Goal: Navigation & Orientation: Locate item on page

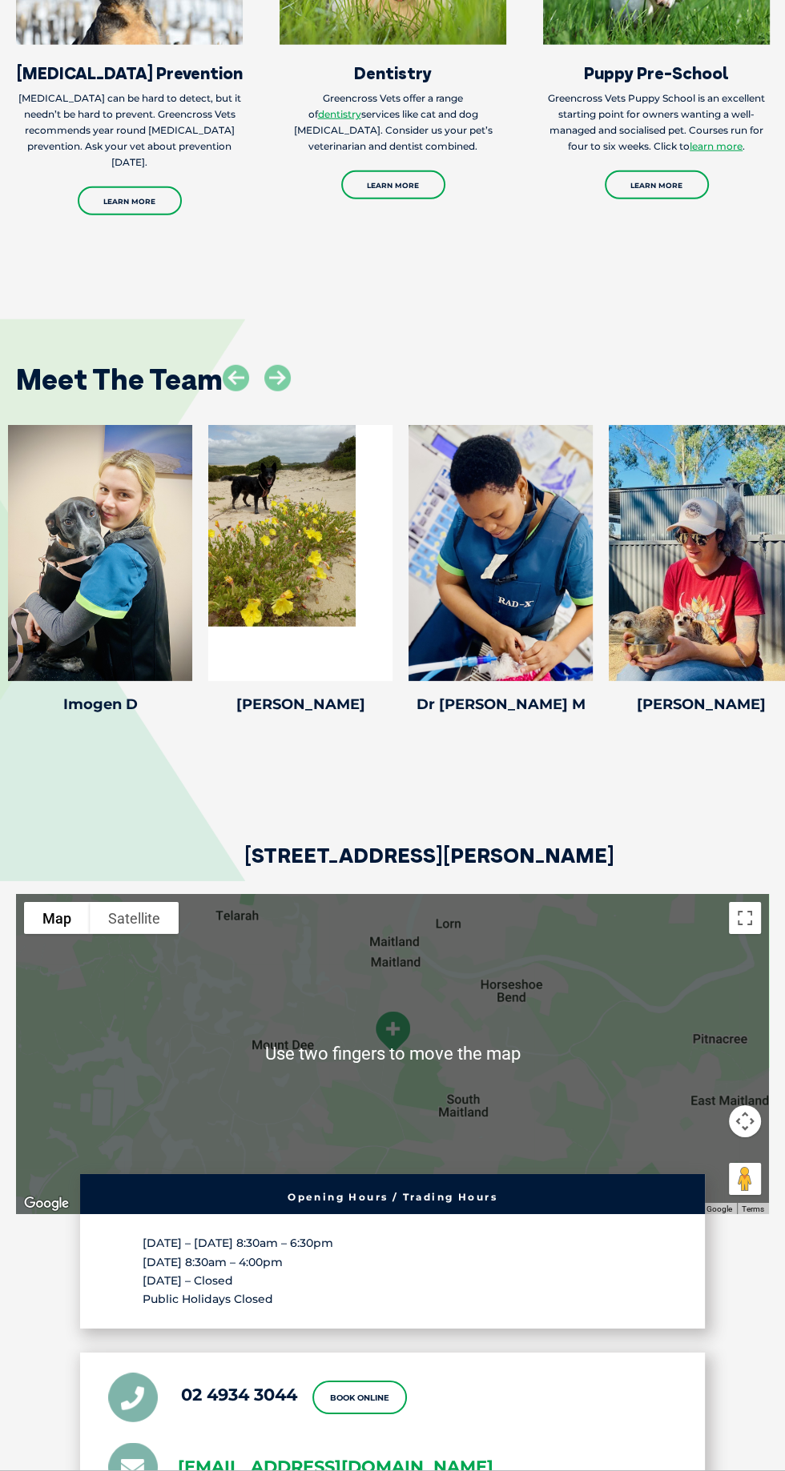
scroll to position [2814, 0]
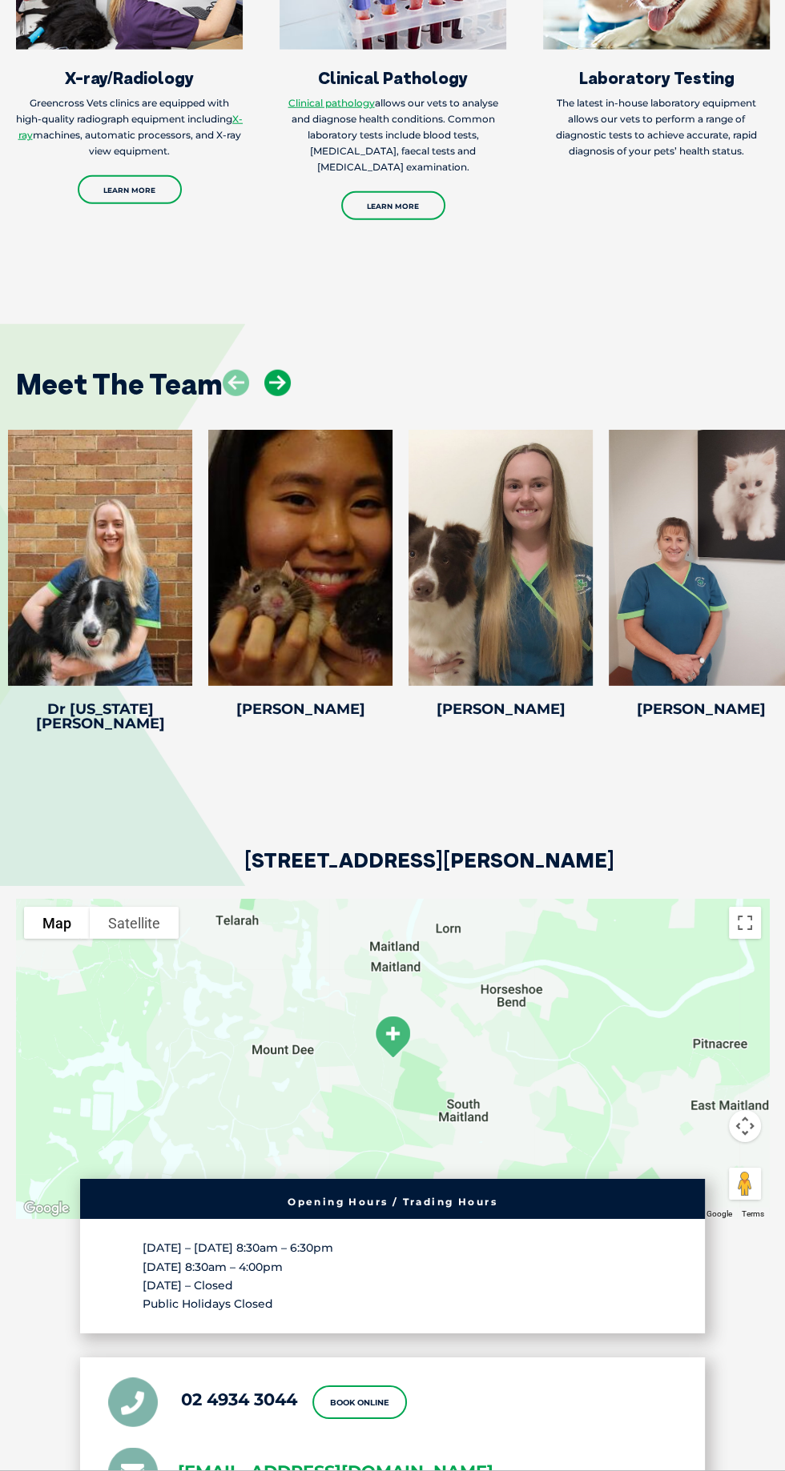
click at [277, 396] on icon at bounding box center [277, 383] width 26 height 26
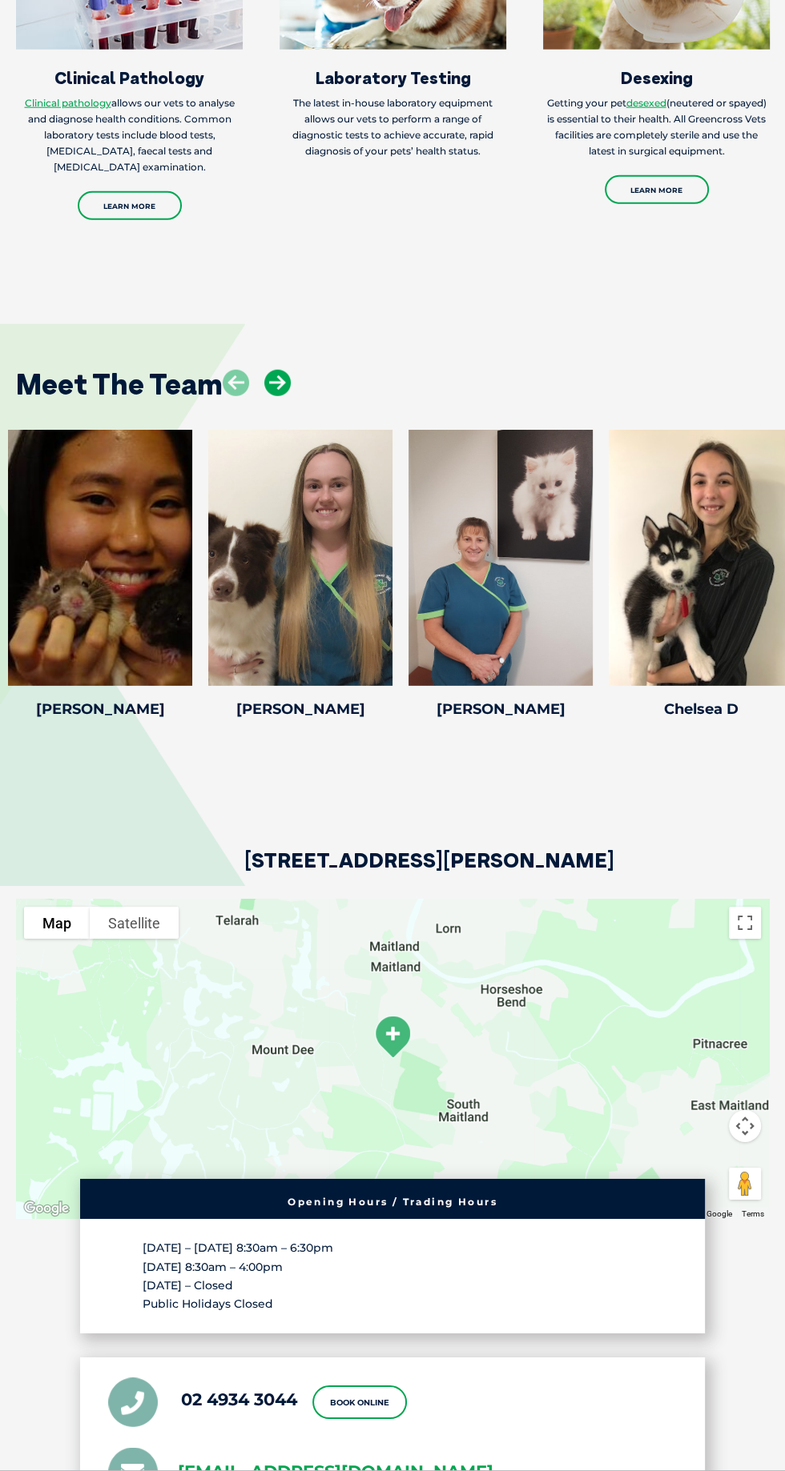
click at [279, 396] on icon at bounding box center [277, 383] width 26 height 26
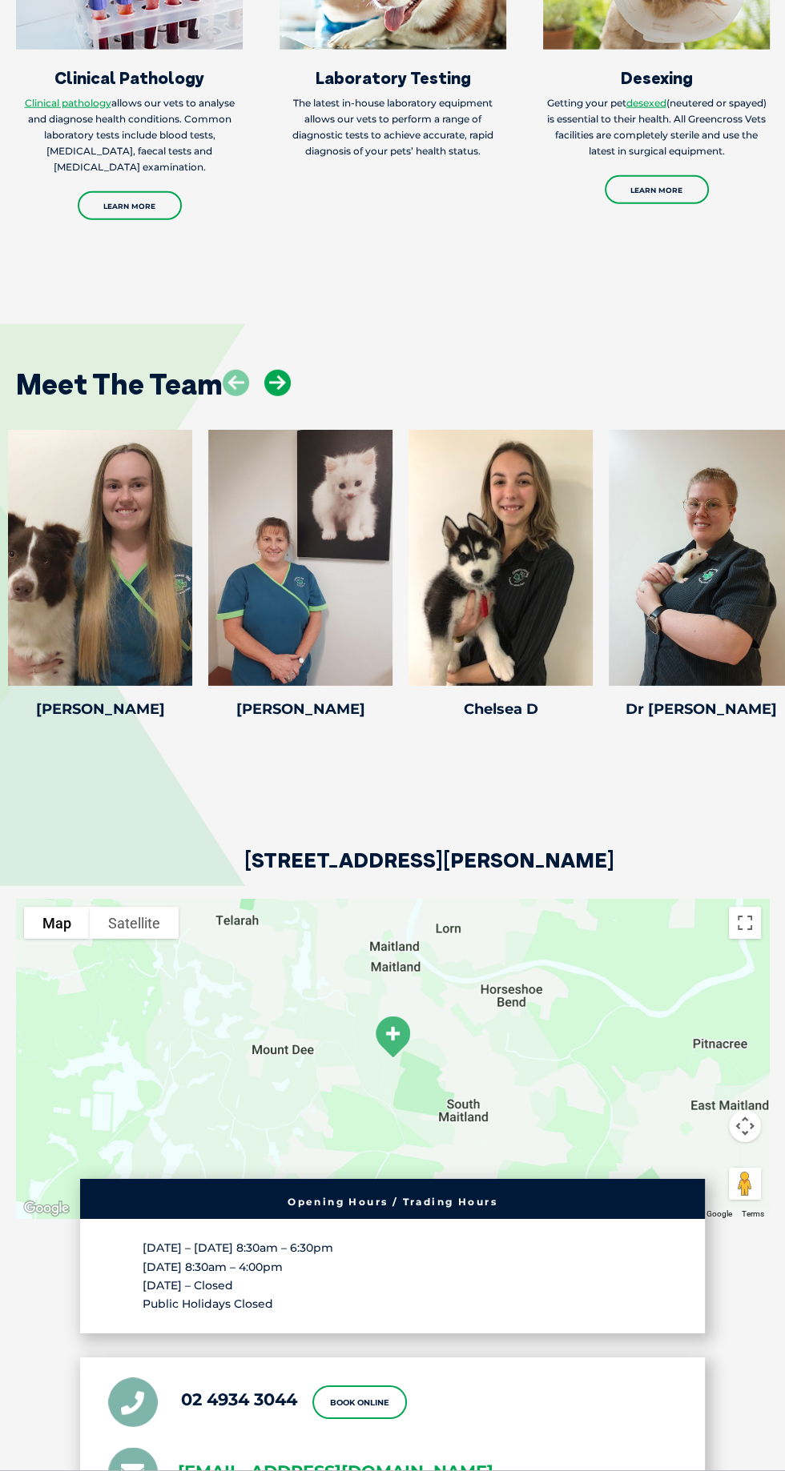
click at [287, 396] on icon at bounding box center [277, 383] width 26 height 26
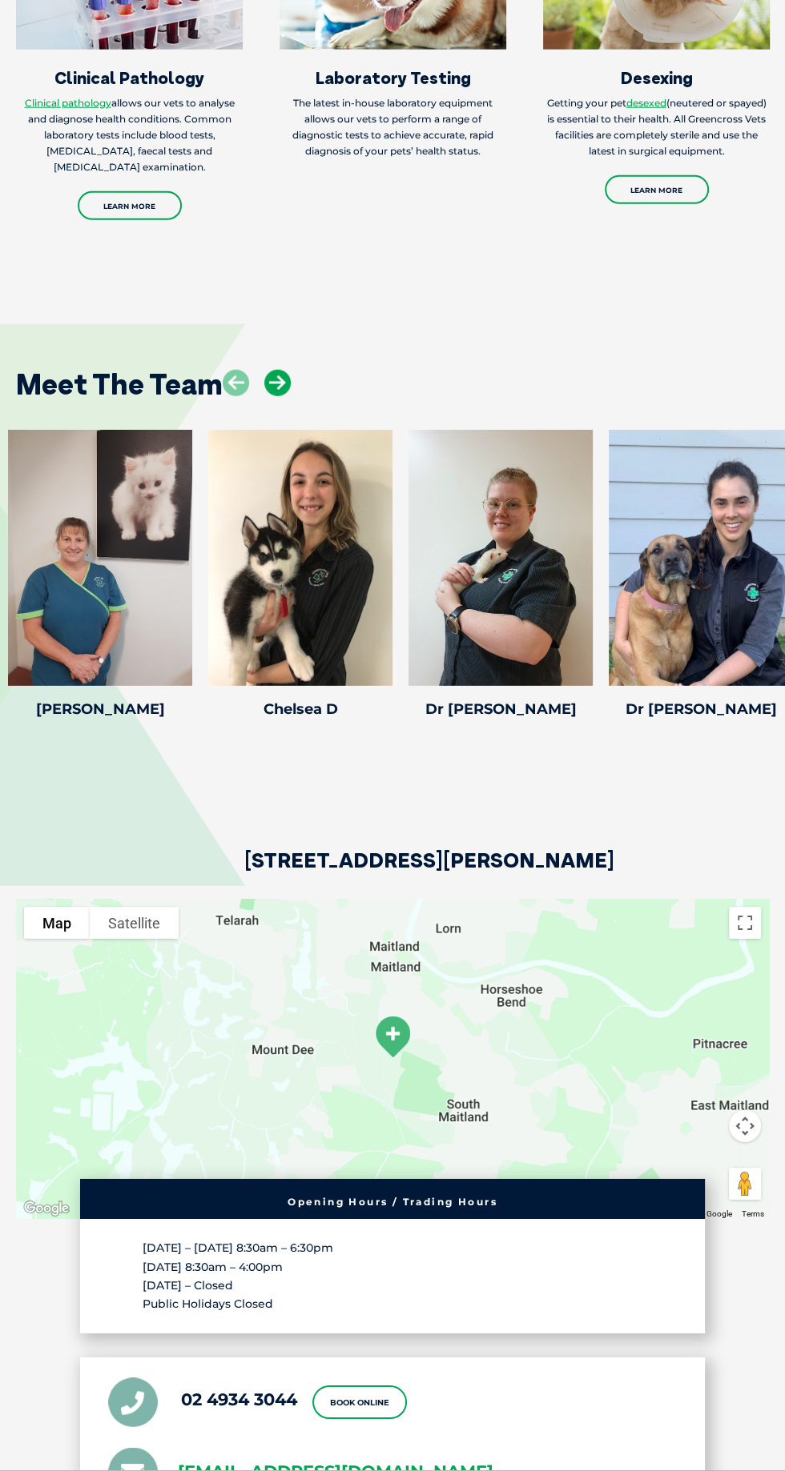
click at [277, 396] on icon at bounding box center [277, 383] width 26 height 26
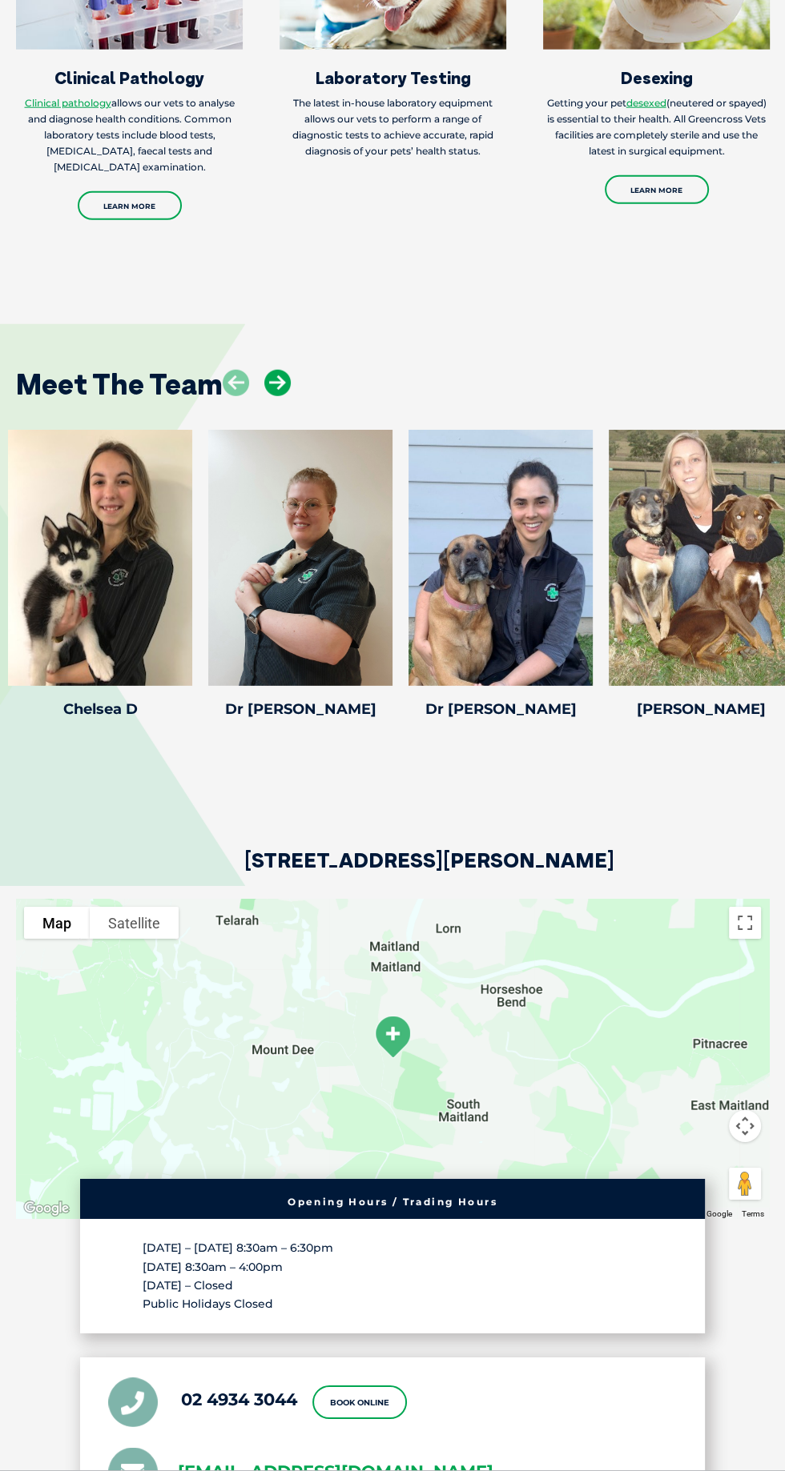
click at [286, 396] on icon at bounding box center [277, 383] width 26 height 26
click at [287, 396] on icon at bounding box center [277, 383] width 26 height 26
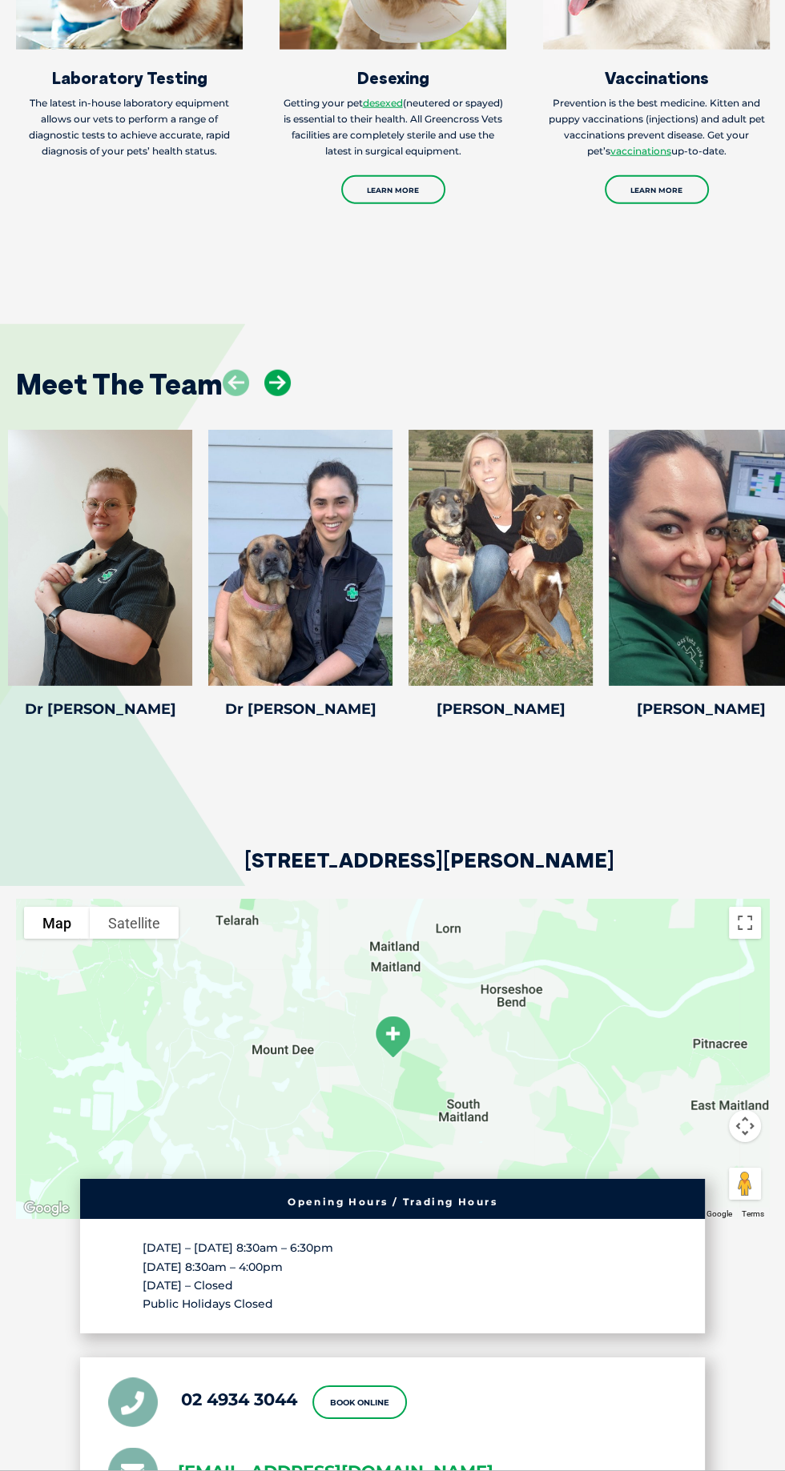
click at [282, 396] on icon at bounding box center [277, 383] width 26 height 26
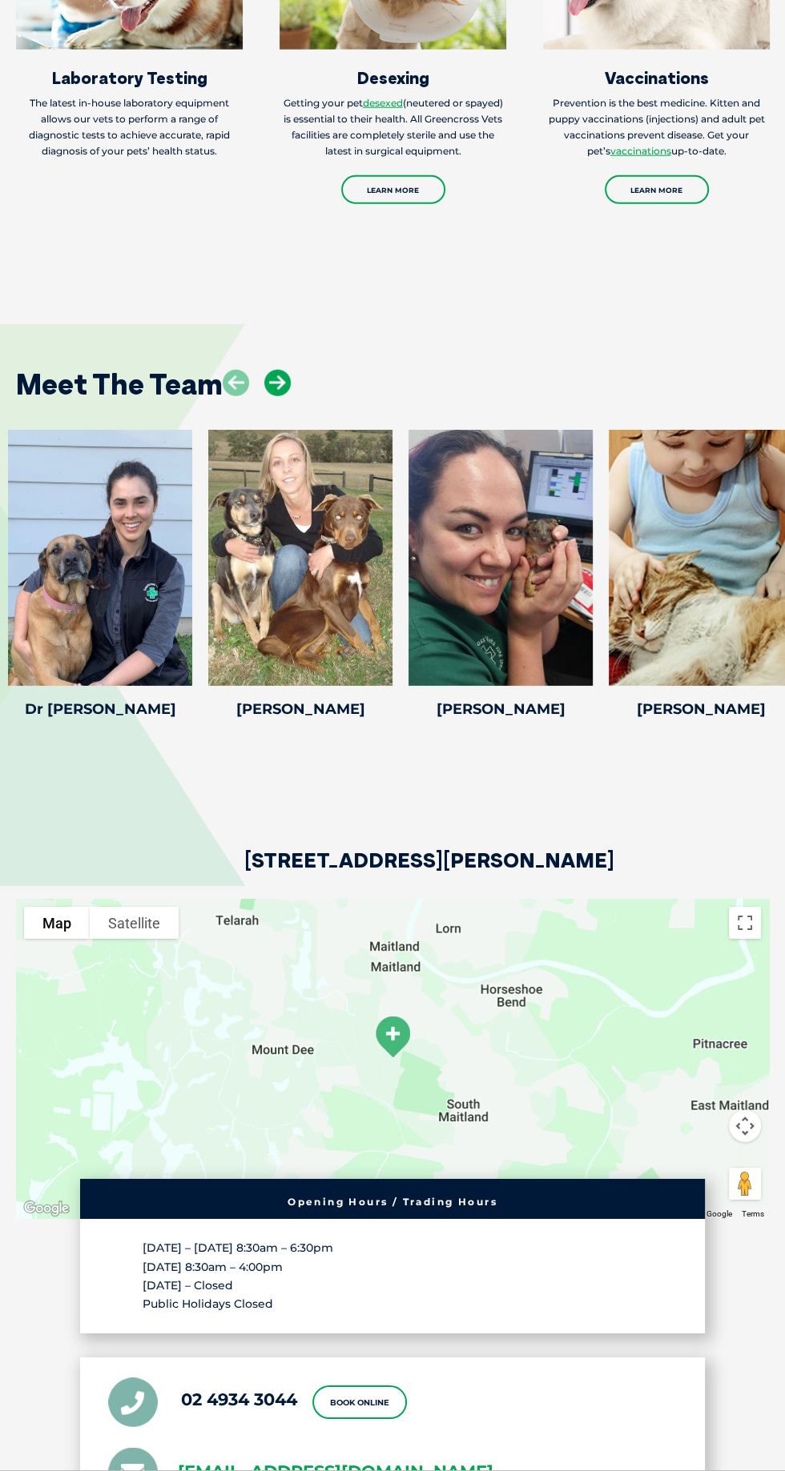
click at [276, 396] on icon at bounding box center [277, 383] width 26 height 26
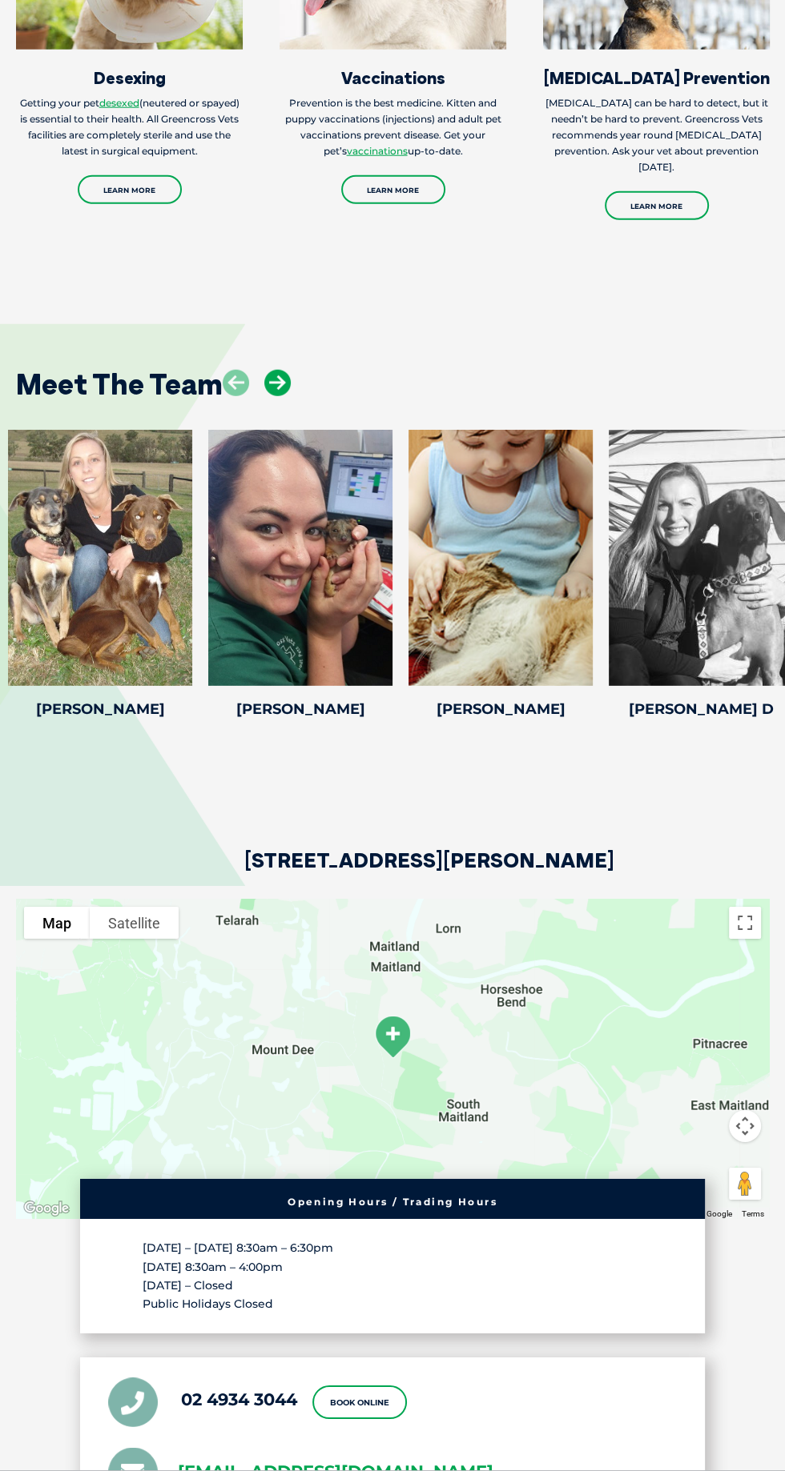
click at [272, 396] on icon at bounding box center [277, 383] width 26 height 26
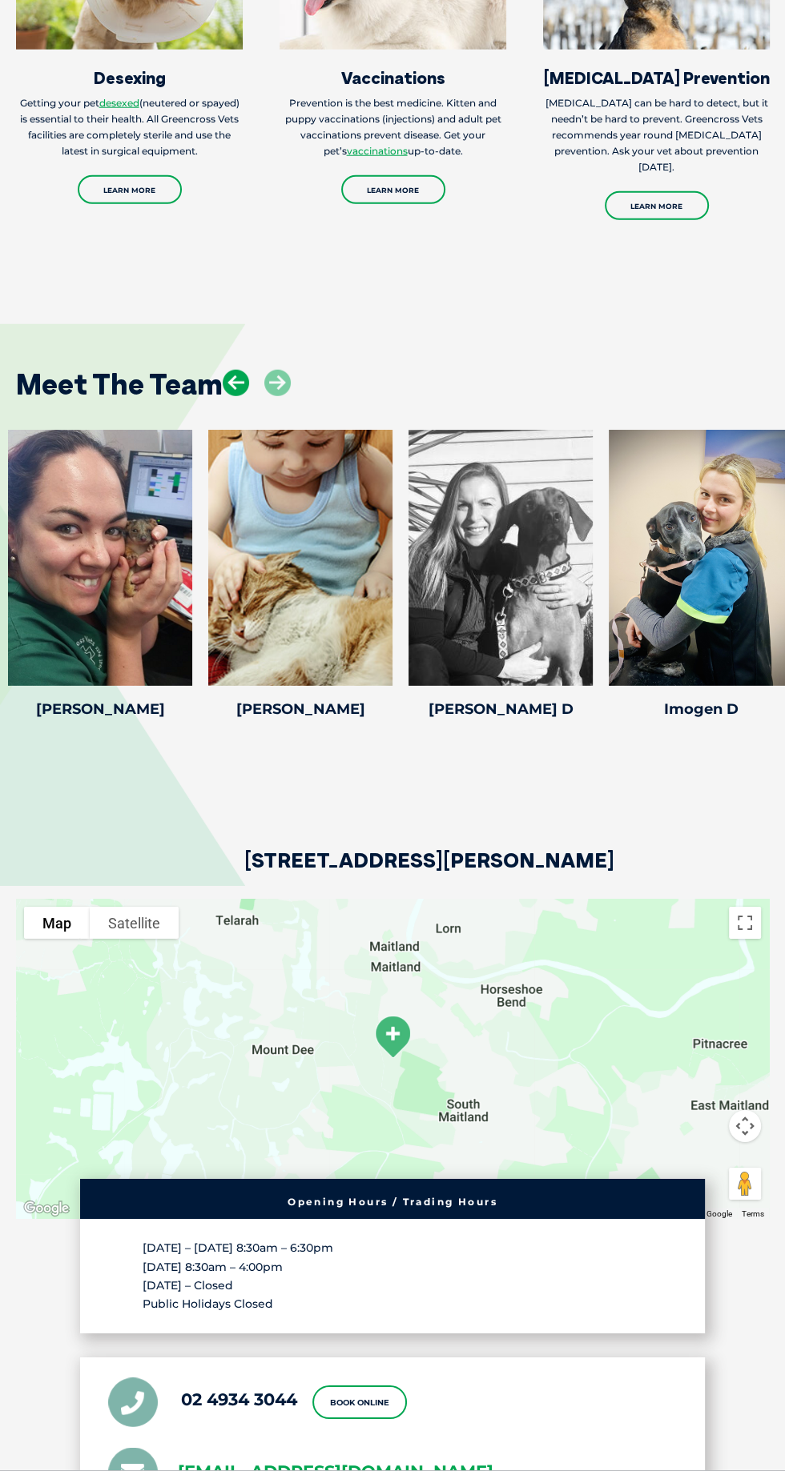
click at [235, 396] on icon at bounding box center [236, 383] width 26 height 26
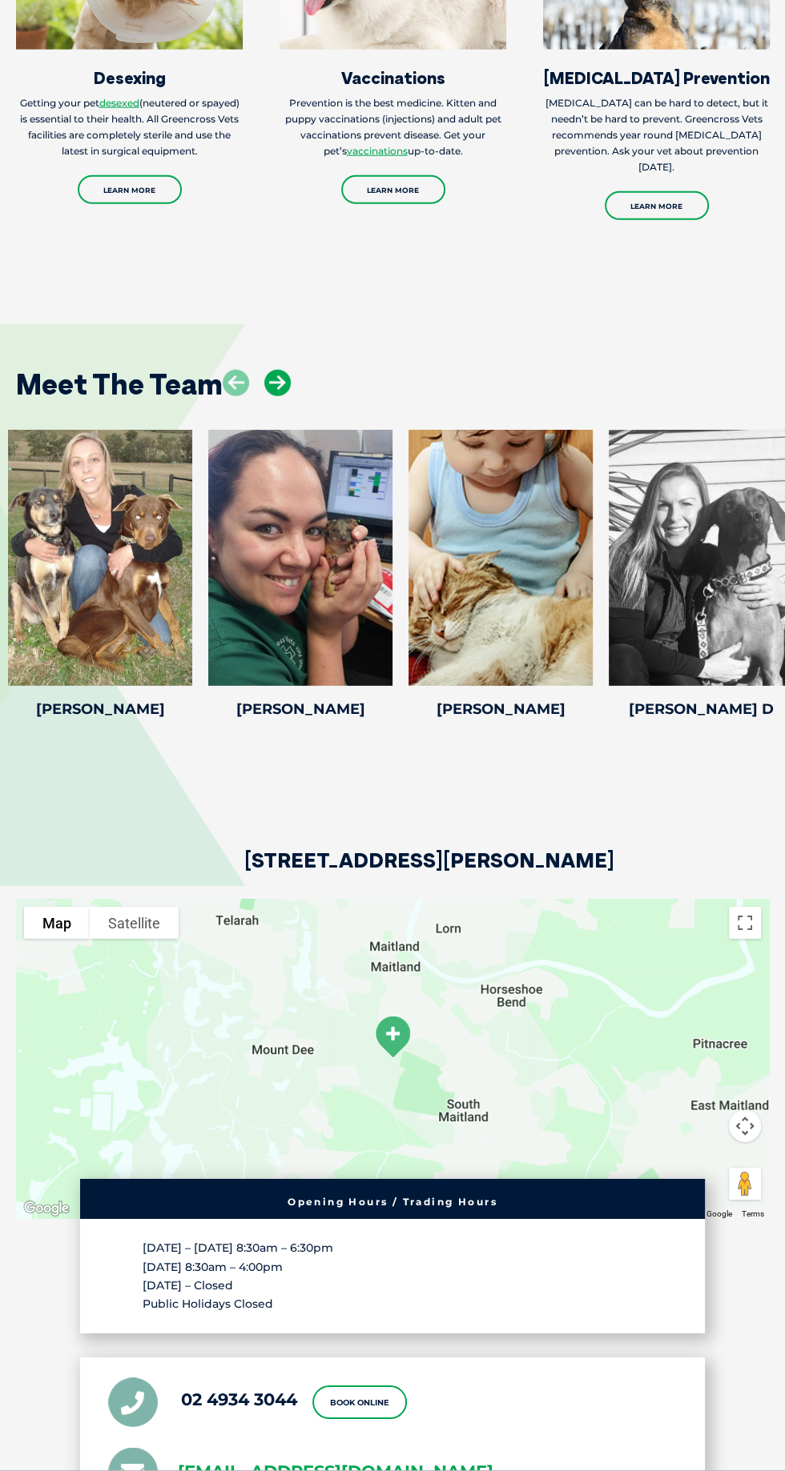
click at [279, 396] on icon at bounding box center [277, 383] width 26 height 26
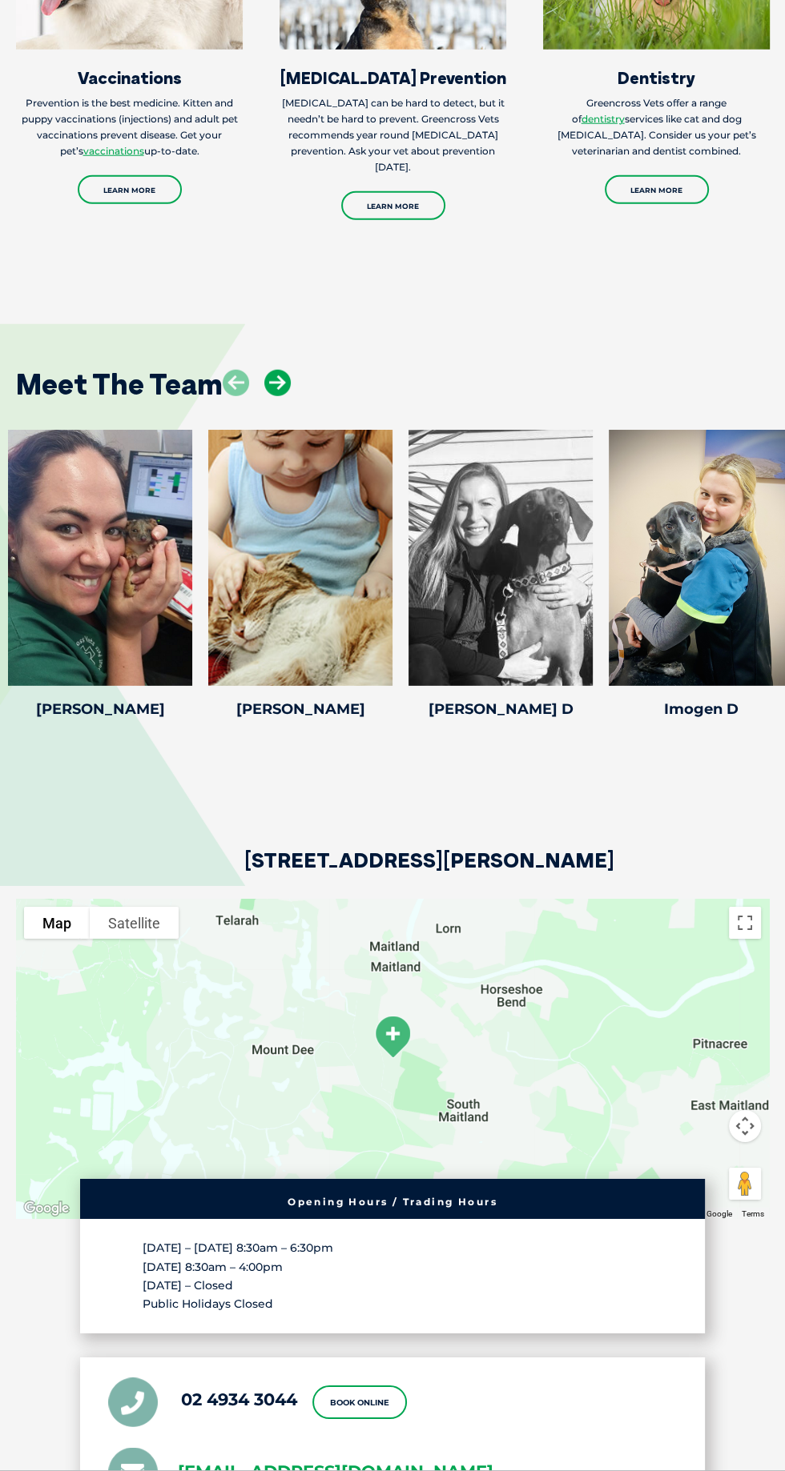
click at [282, 396] on icon at bounding box center [277, 383] width 26 height 26
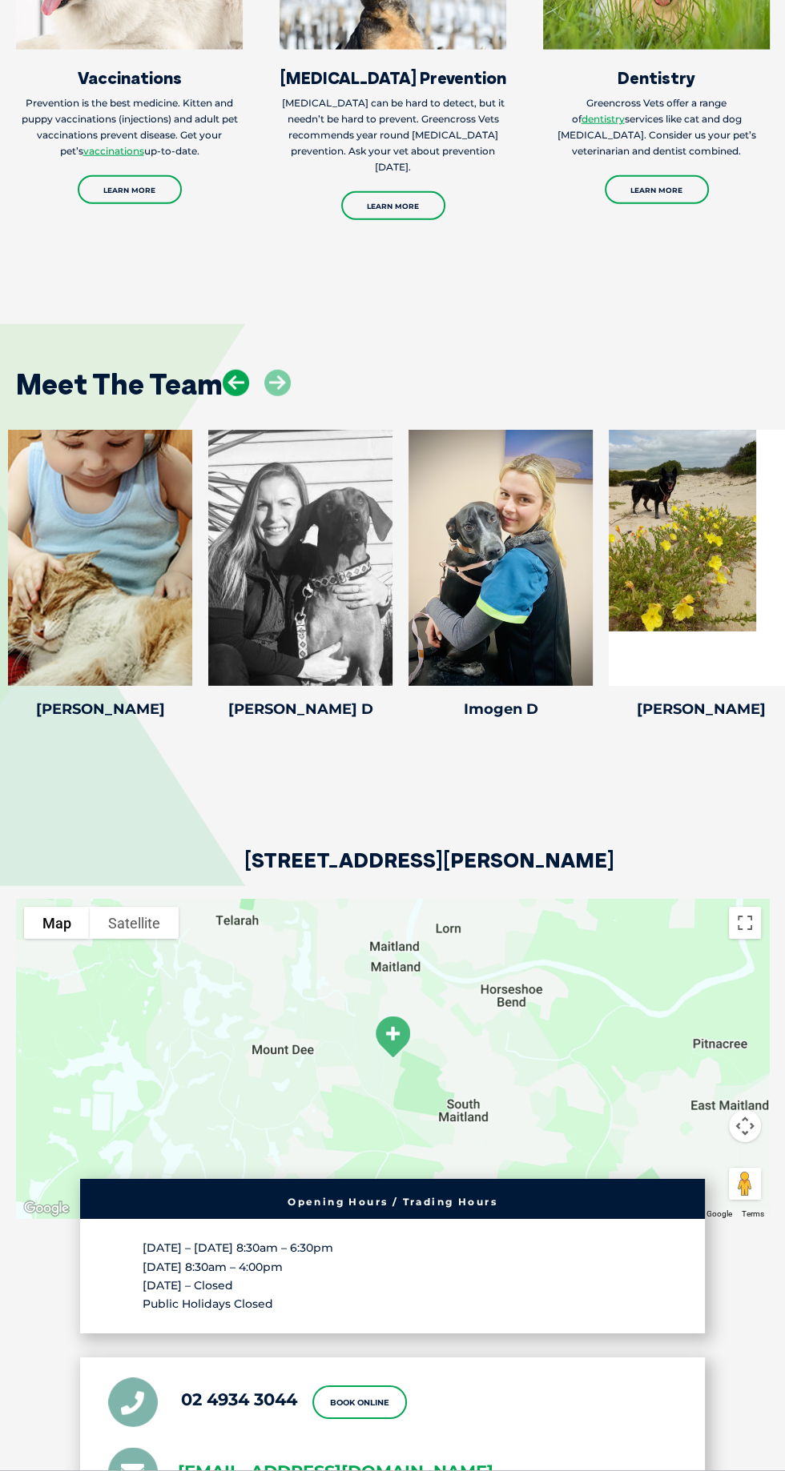
click at [235, 396] on icon at bounding box center [236, 383] width 26 height 26
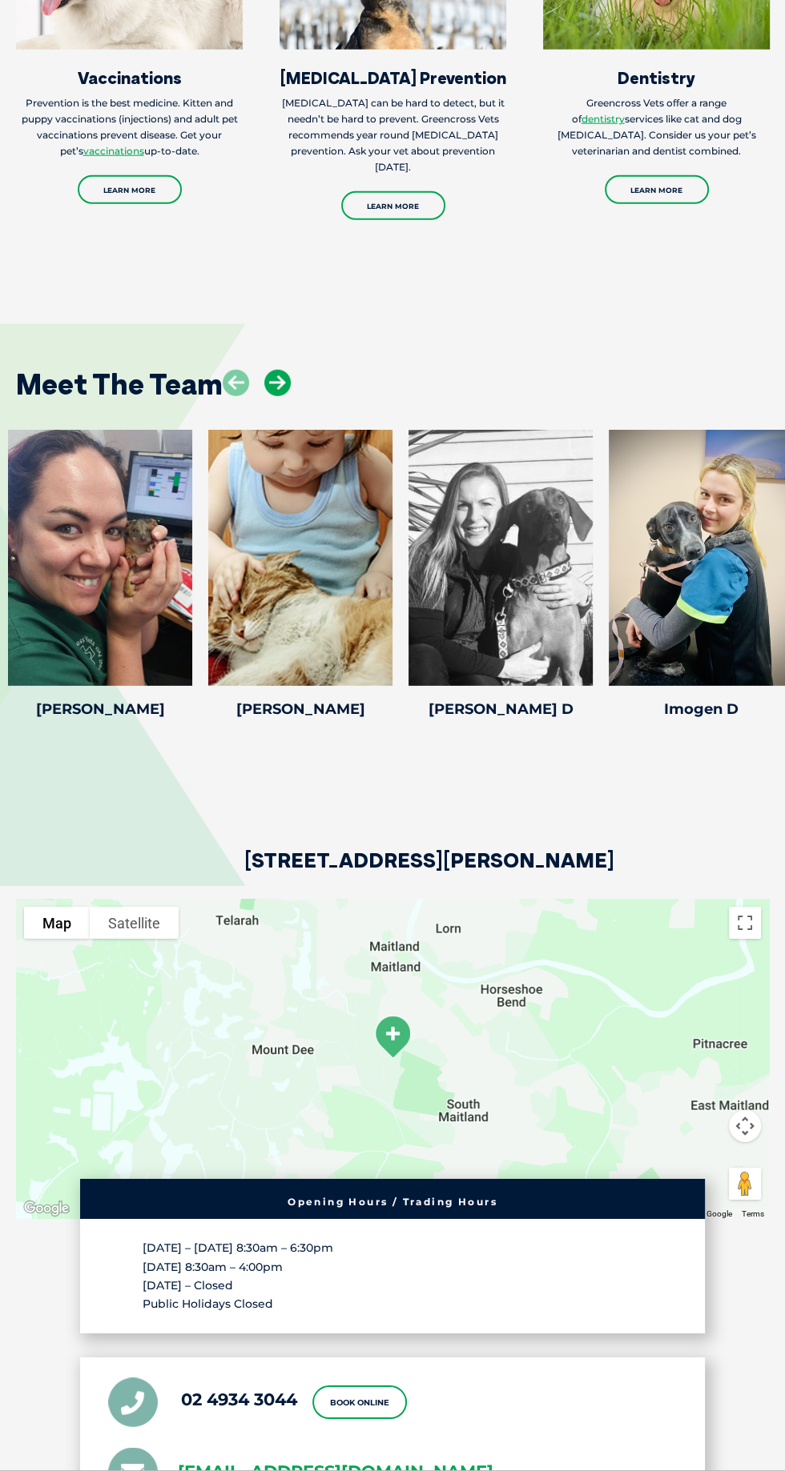
click at [279, 396] on icon at bounding box center [277, 383] width 26 height 26
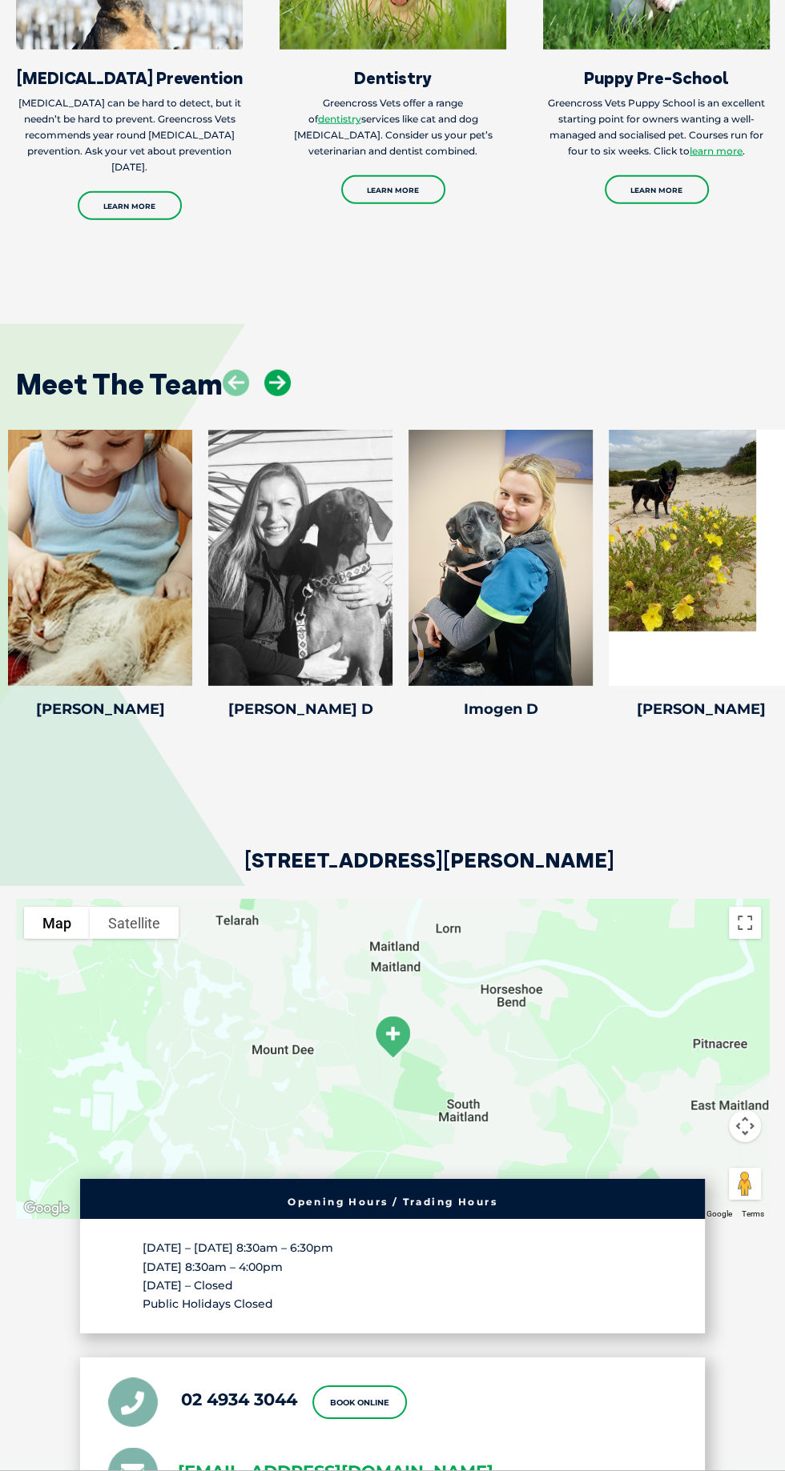
click at [289, 396] on icon at bounding box center [277, 383] width 26 height 26
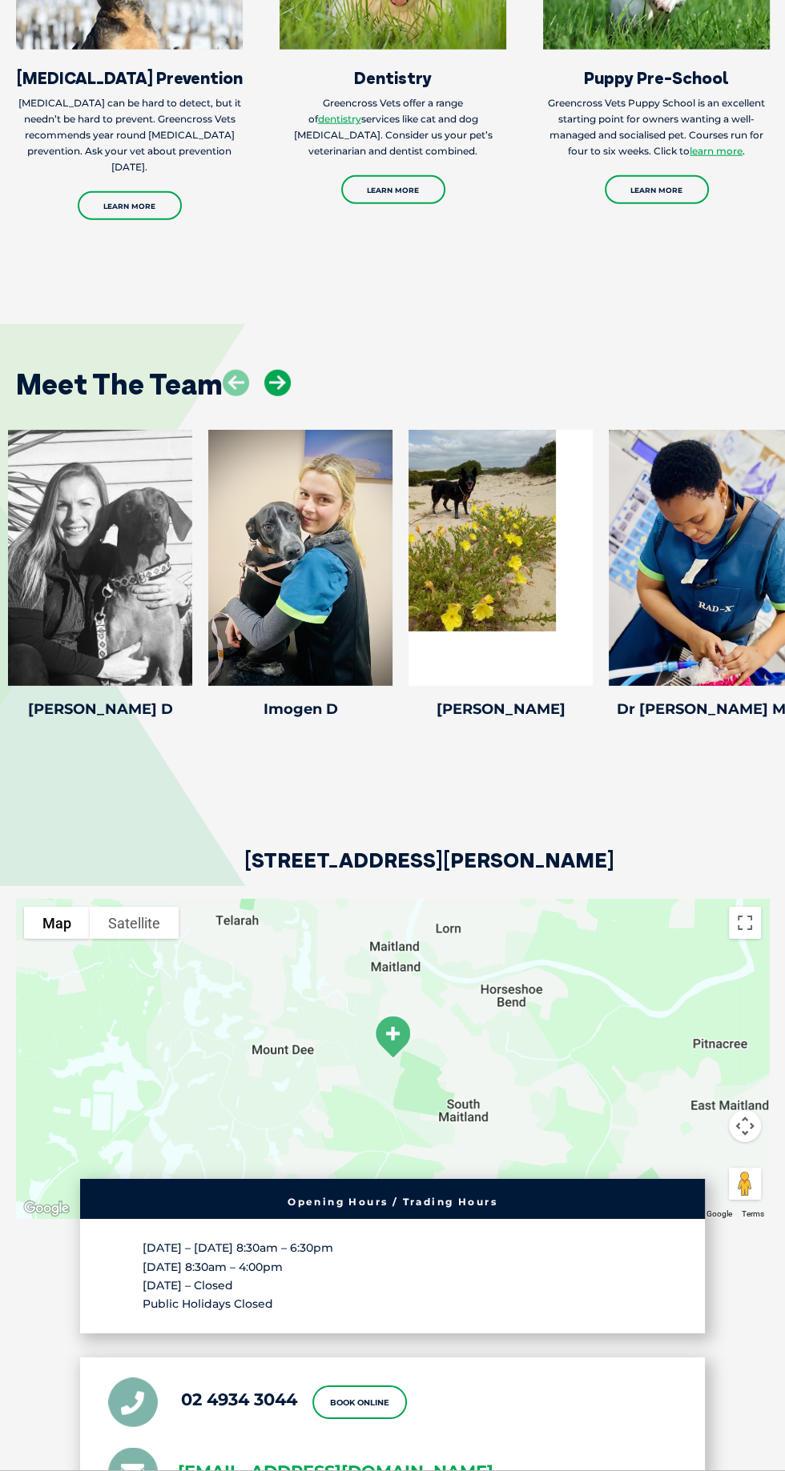
click at [277, 396] on icon at bounding box center [277, 383] width 26 height 26
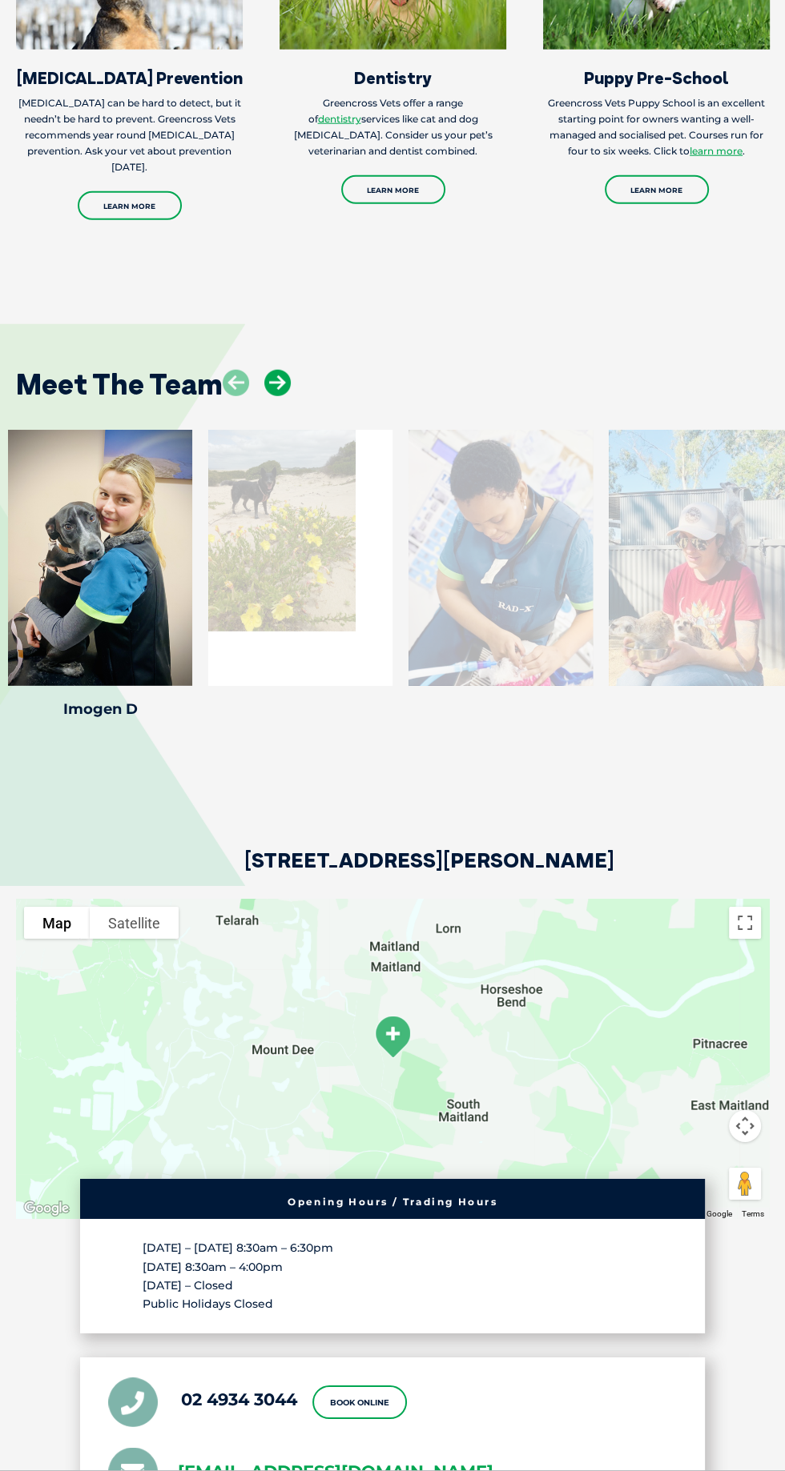
click at [281, 396] on icon at bounding box center [277, 383] width 26 height 26
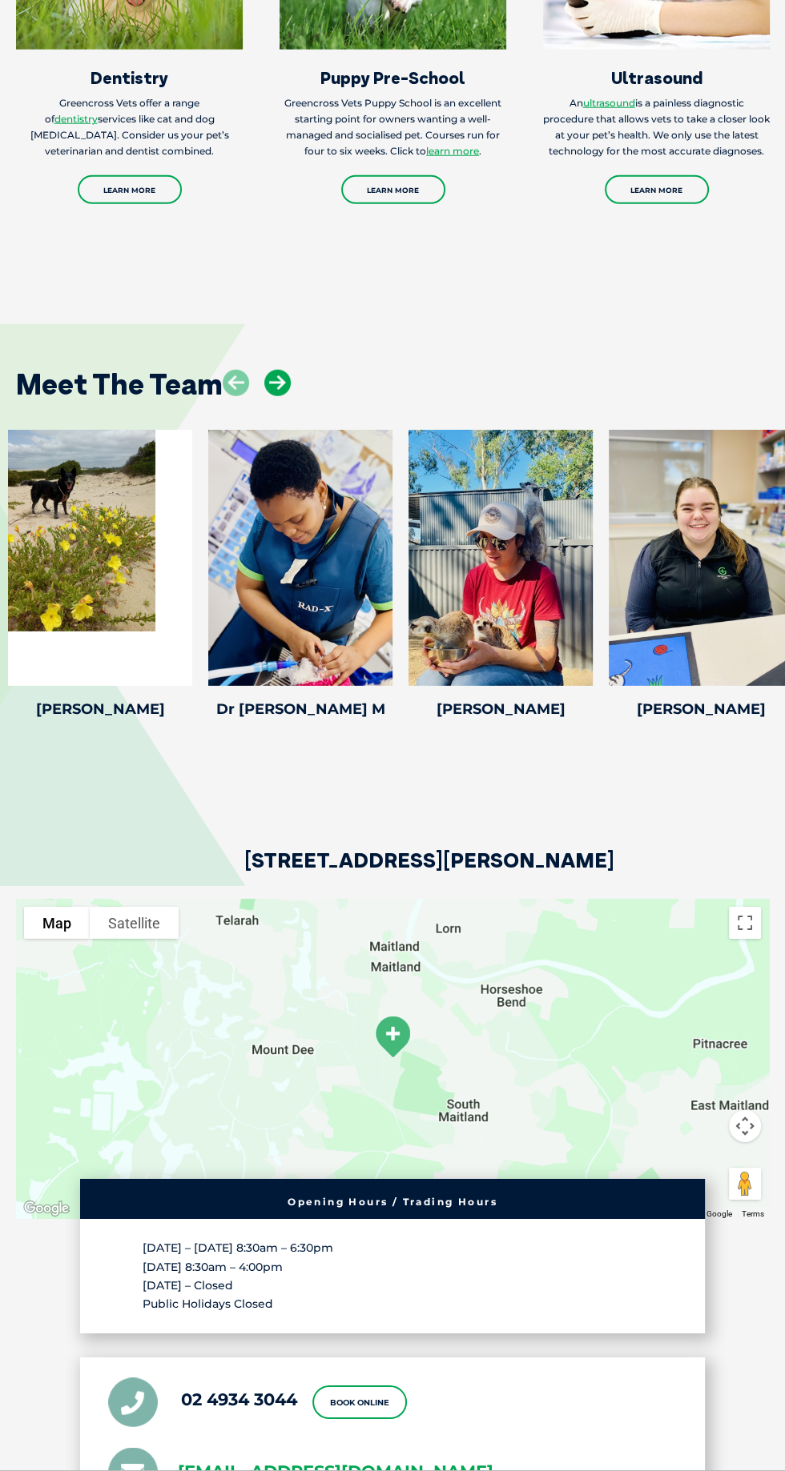
click at [279, 396] on icon at bounding box center [277, 383] width 26 height 26
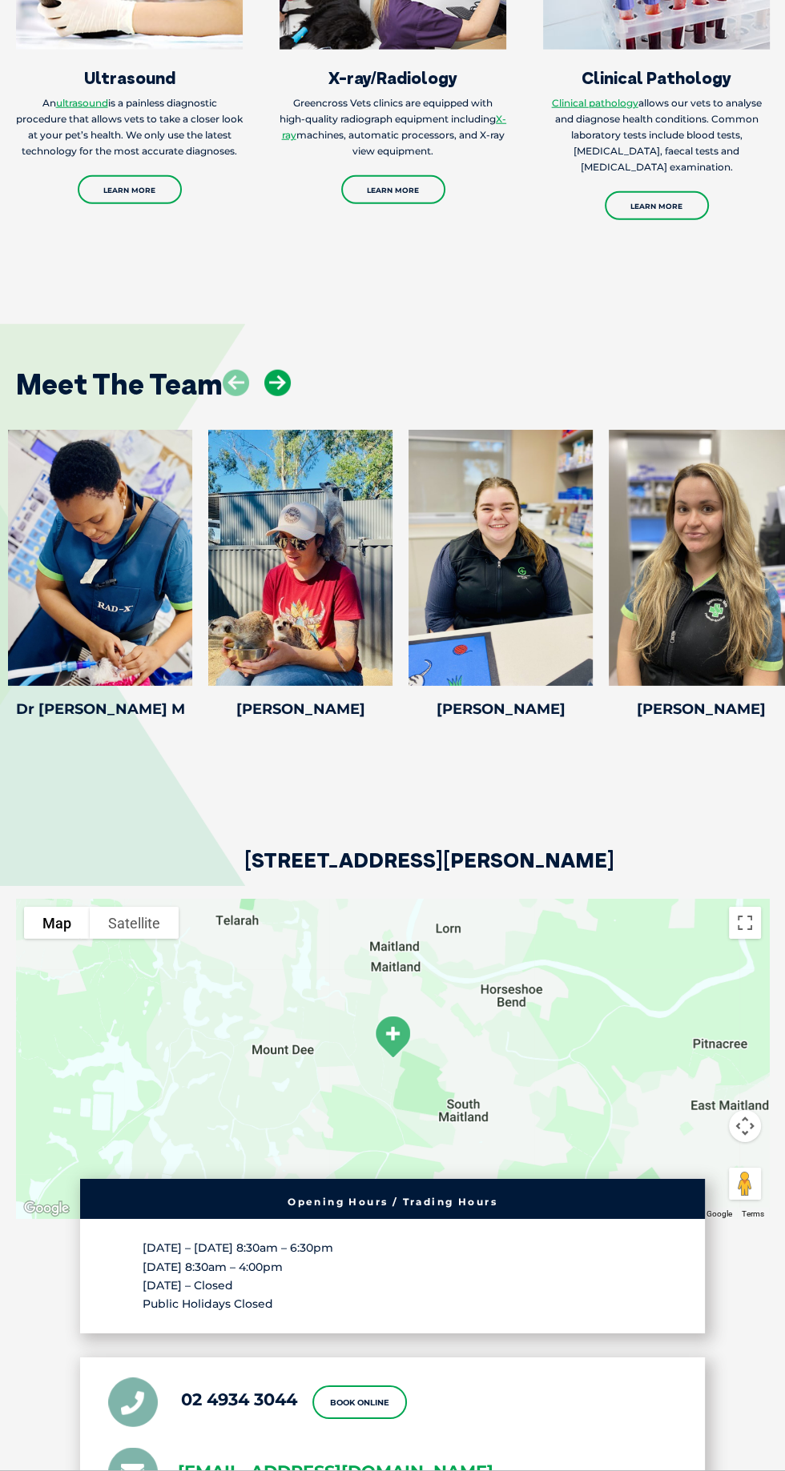
click at [273, 396] on icon at bounding box center [277, 383] width 26 height 26
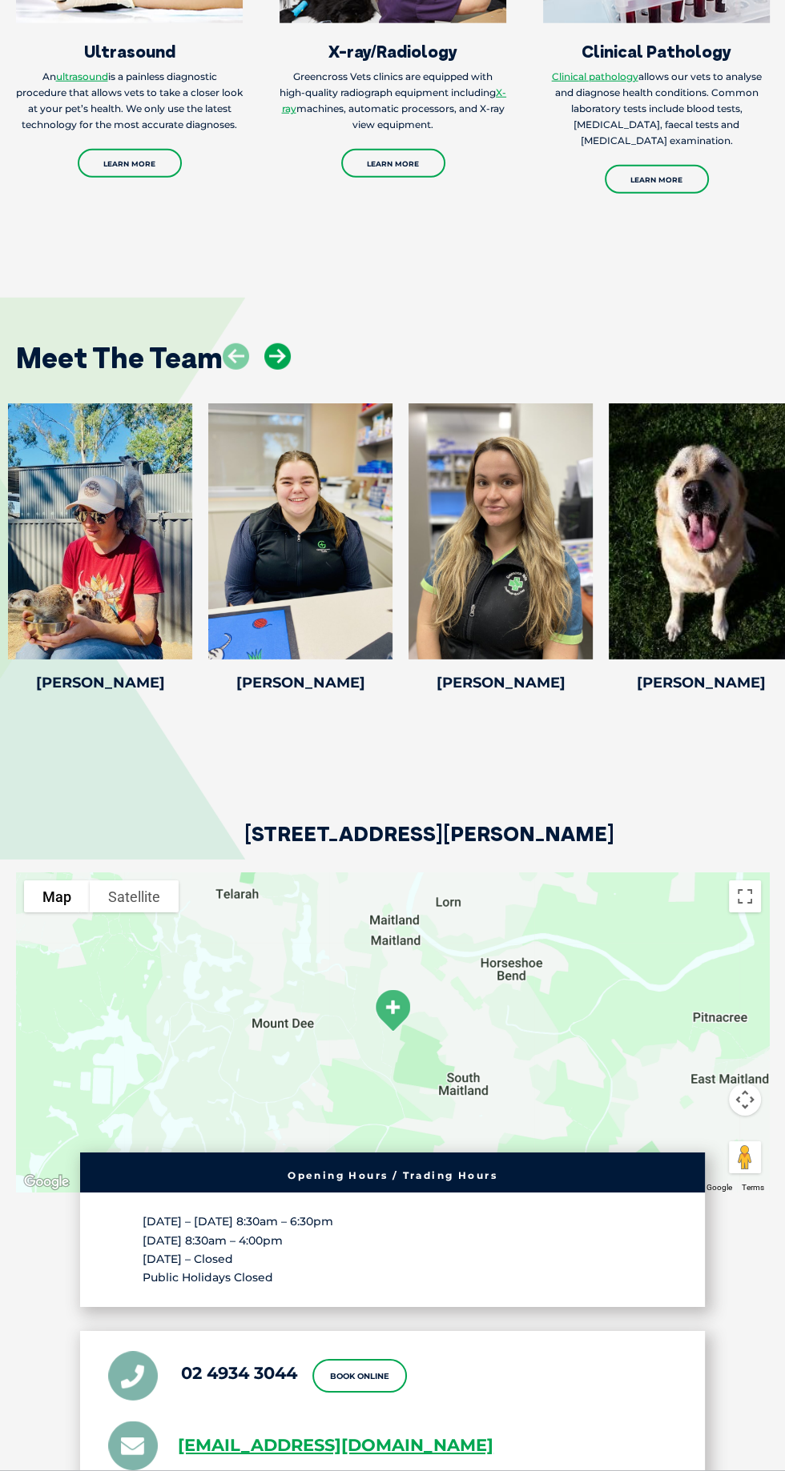
scroll to position [2840, 0]
click at [267, 465] on div at bounding box center [300, 531] width 184 height 256
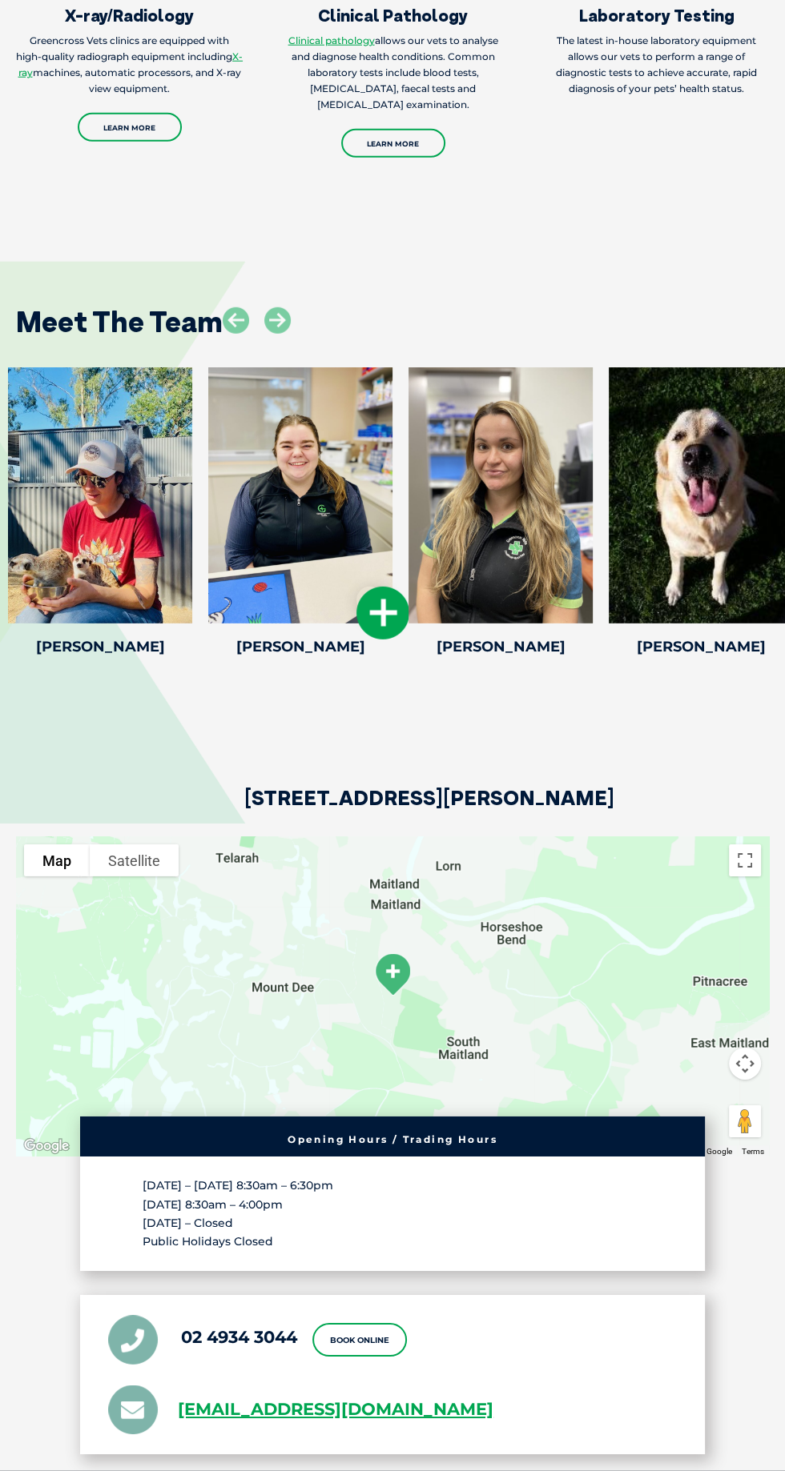
scroll to position [2884, 0]
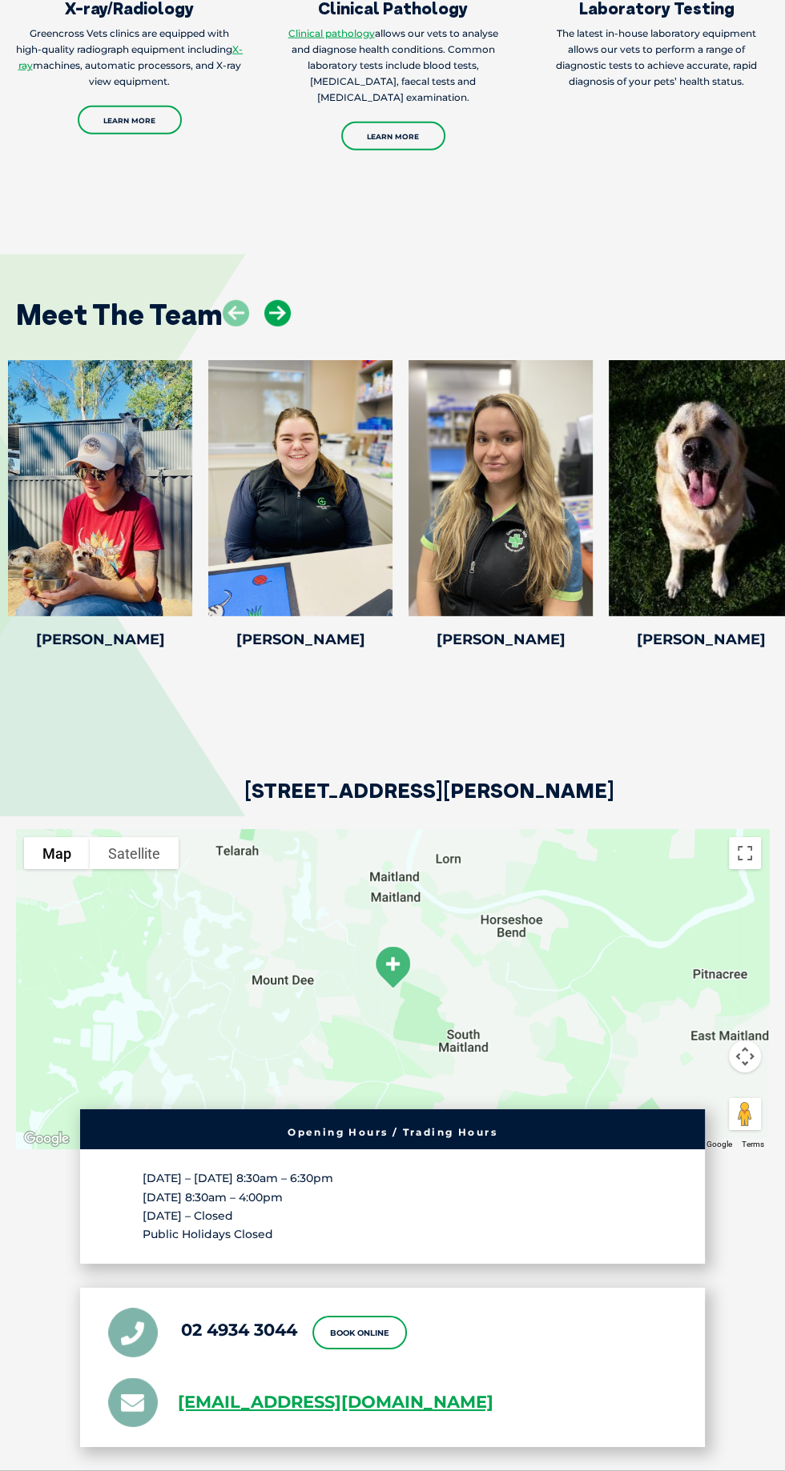
click at [287, 327] on icon at bounding box center [277, 313] width 26 height 26
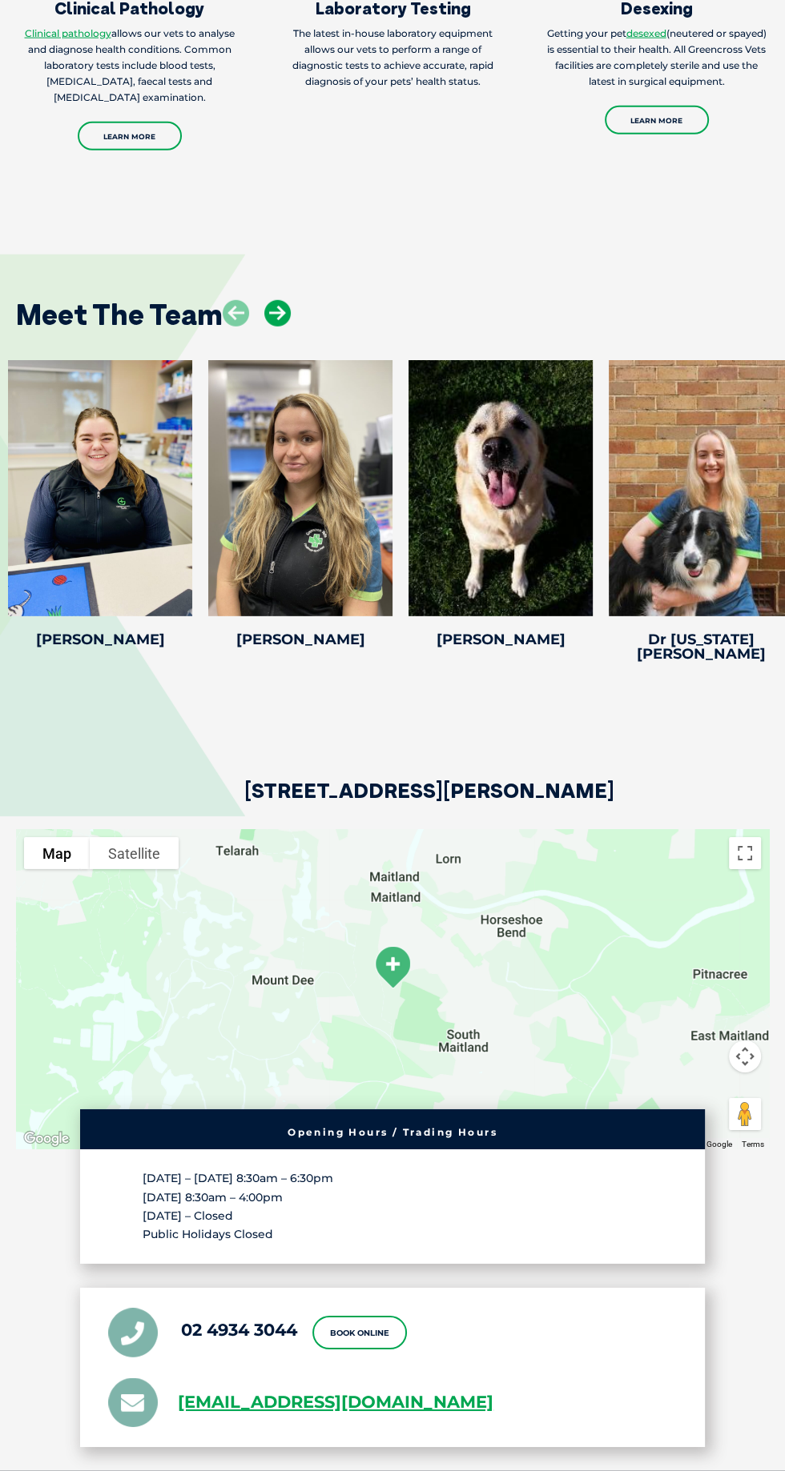
click at [273, 327] on icon at bounding box center [277, 313] width 26 height 26
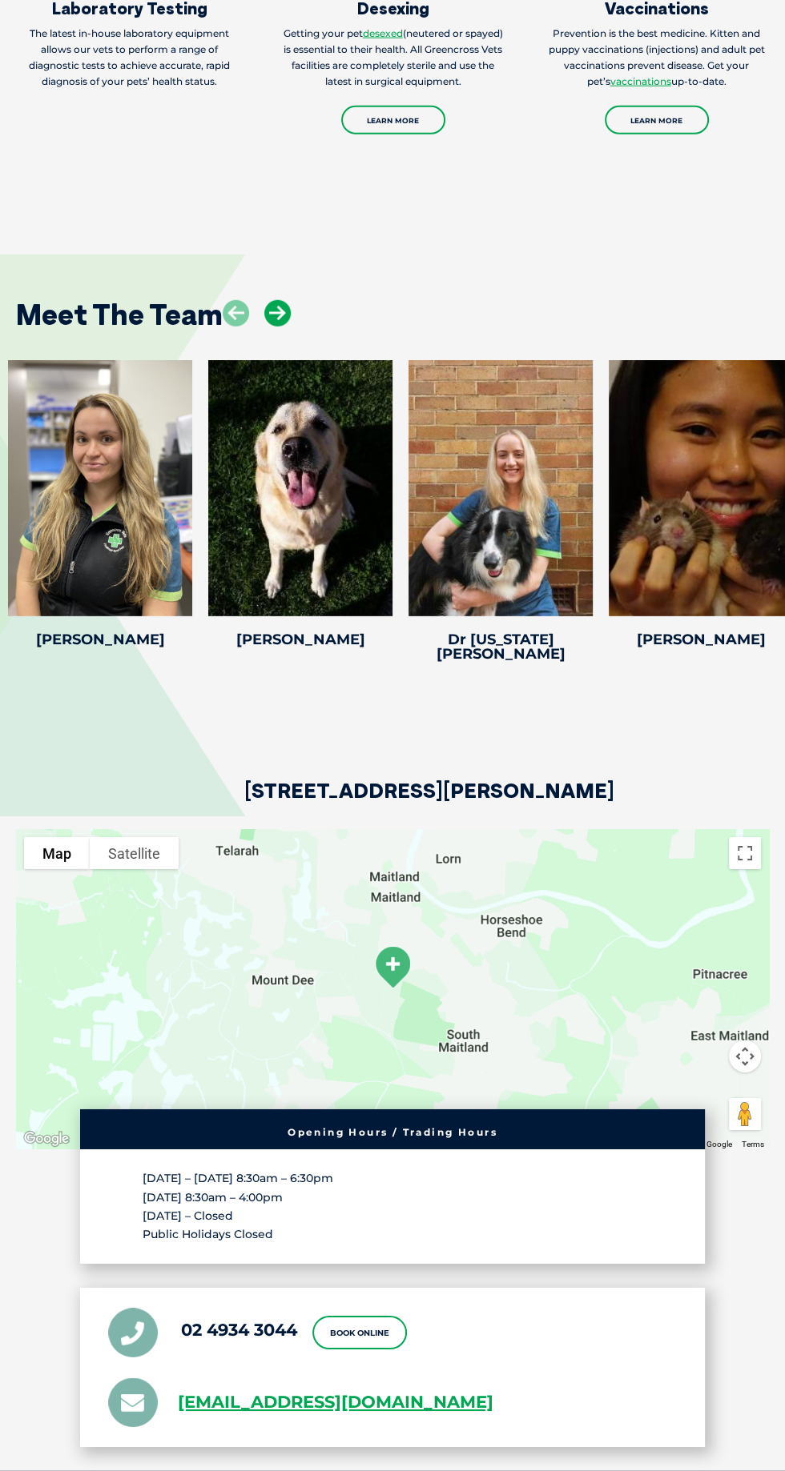
click at [284, 327] on icon at bounding box center [277, 313] width 26 height 26
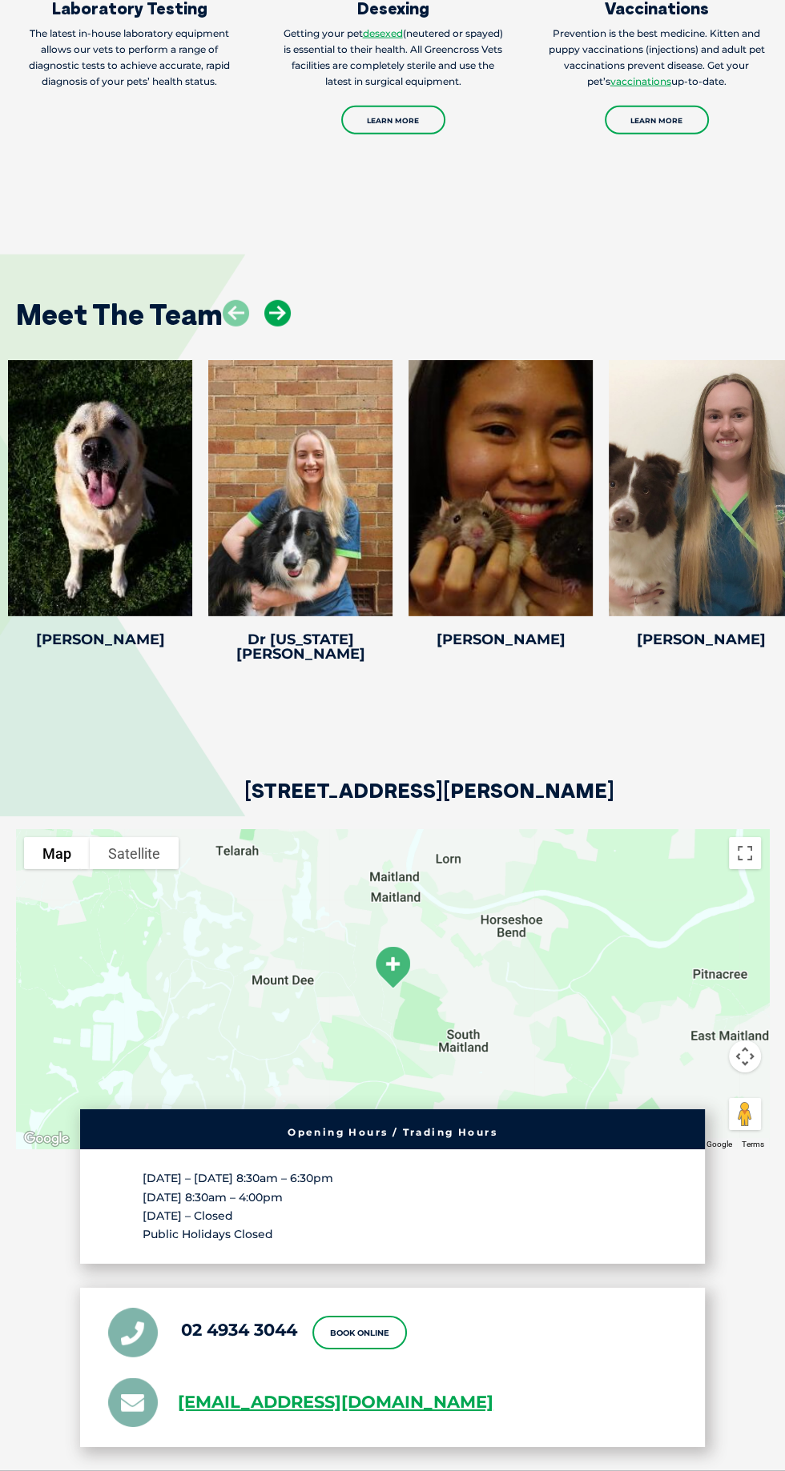
click at [290, 327] on icon at bounding box center [277, 313] width 26 height 26
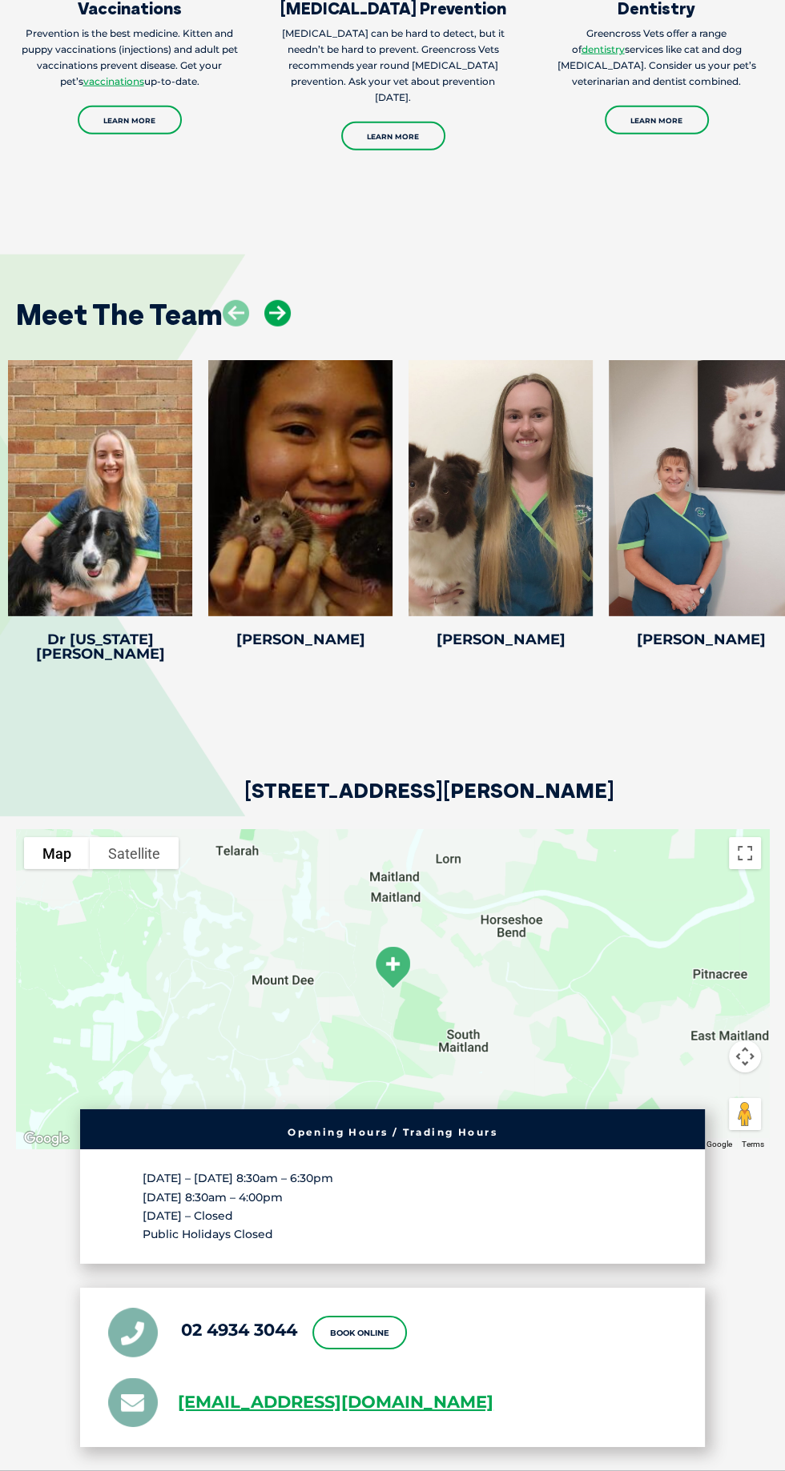
click at [275, 327] on icon at bounding box center [277, 313] width 26 height 26
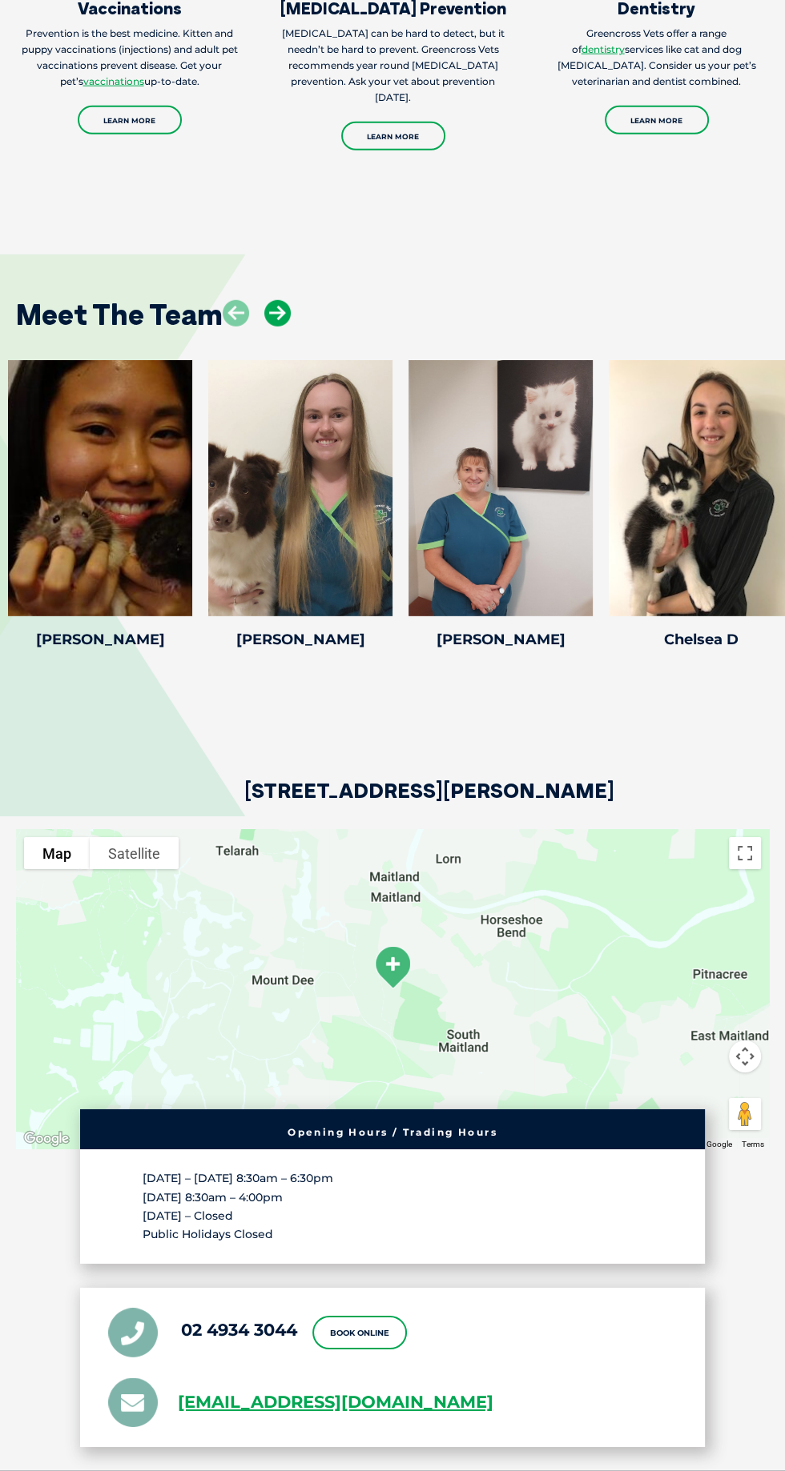
click at [283, 327] on icon at bounding box center [277, 313] width 26 height 26
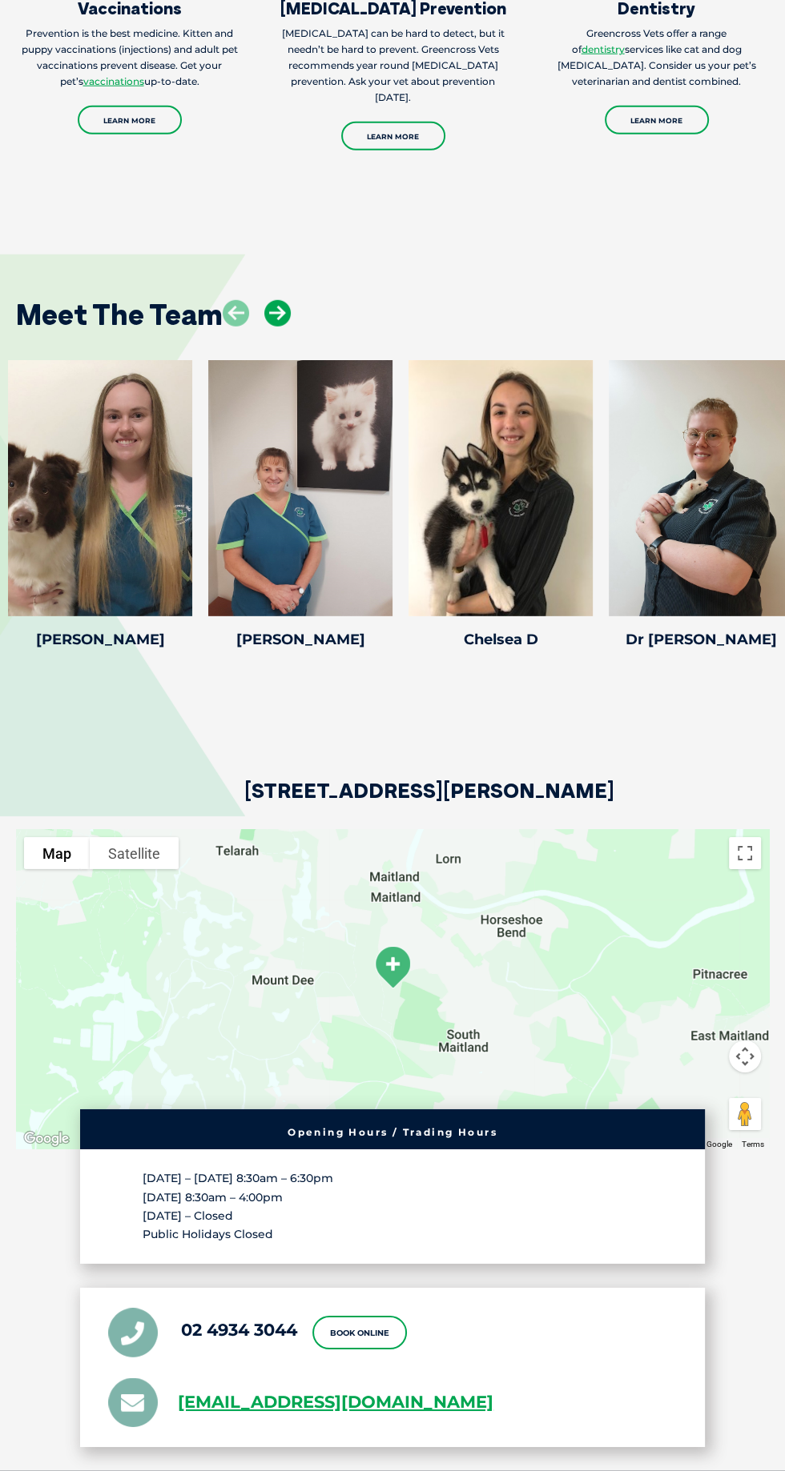
click at [289, 327] on icon at bounding box center [277, 313] width 26 height 26
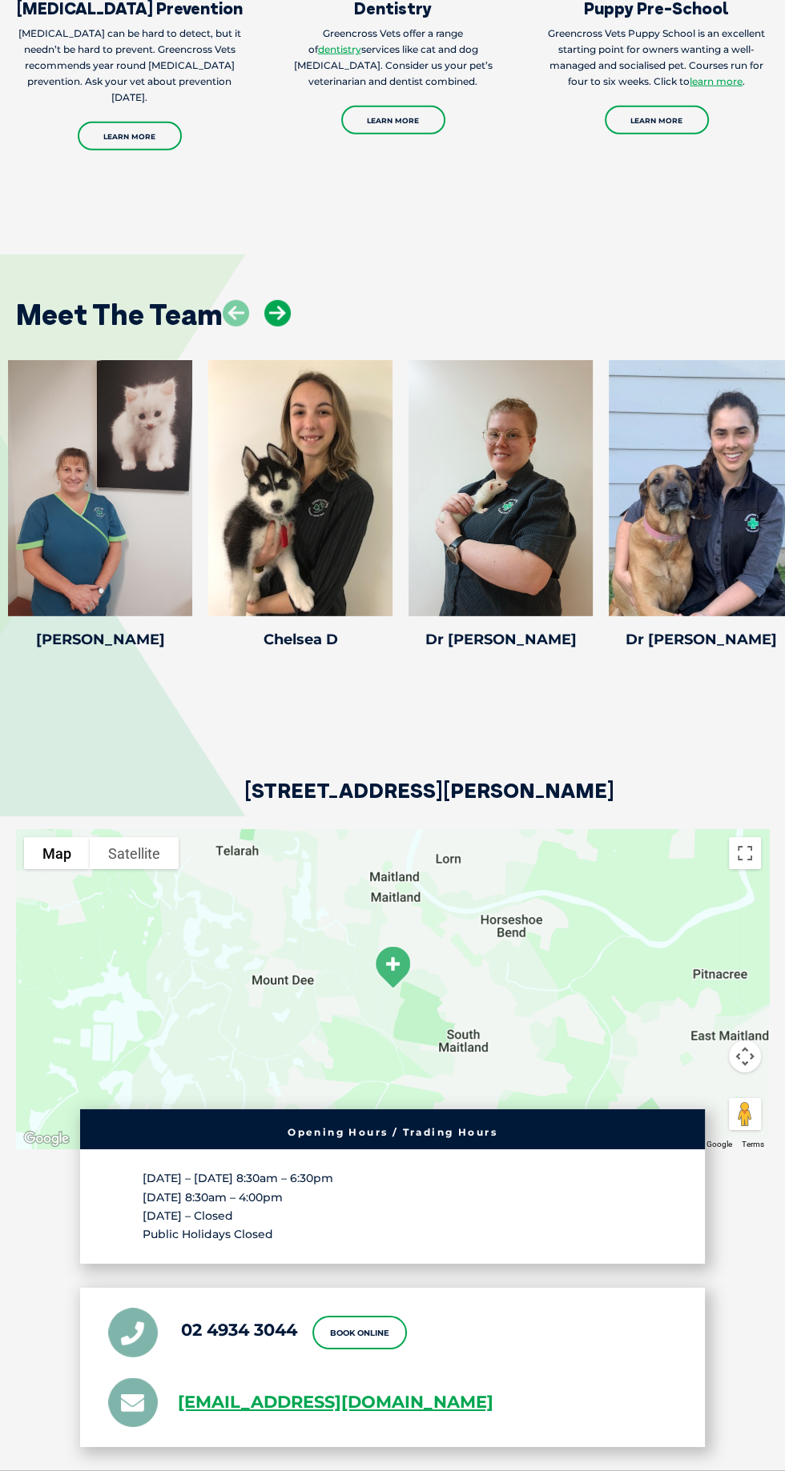
click at [277, 327] on icon at bounding box center [277, 313] width 26 height 26
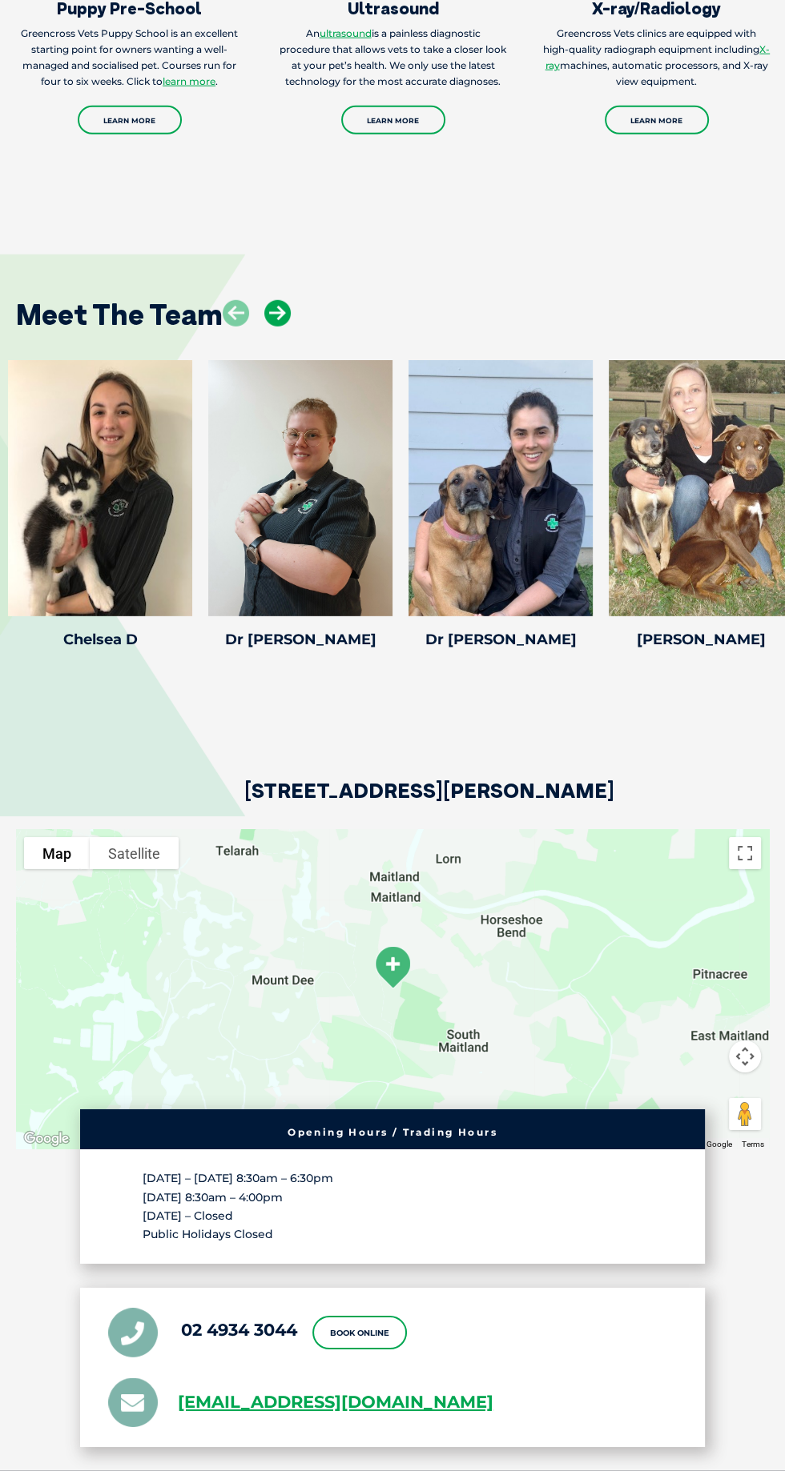
click at [284, 327] on icon at bounding box center [277, 313] width 26 height 26
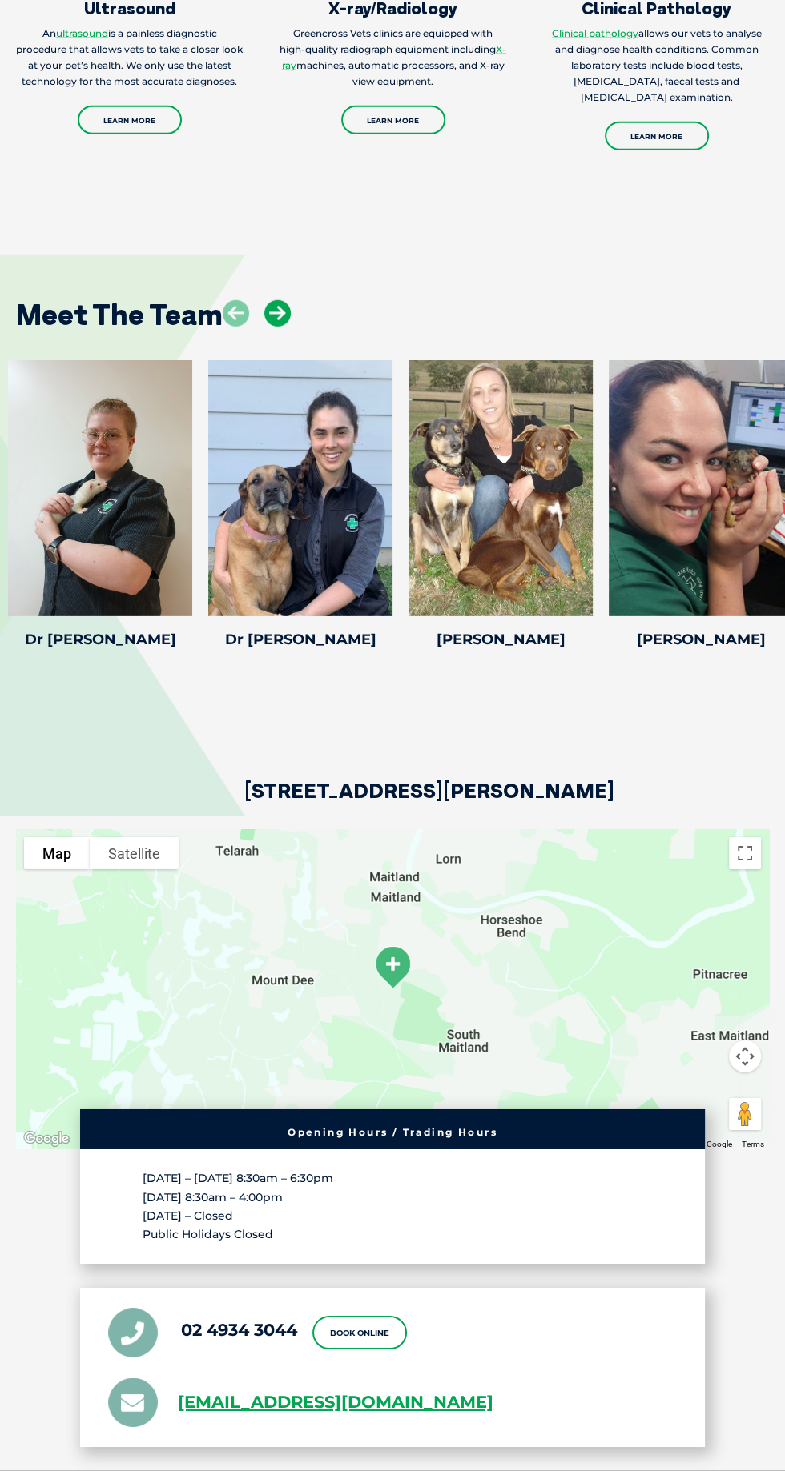
click at [282, 327] on icon at bounding box center [277, 313] width 26 height 26
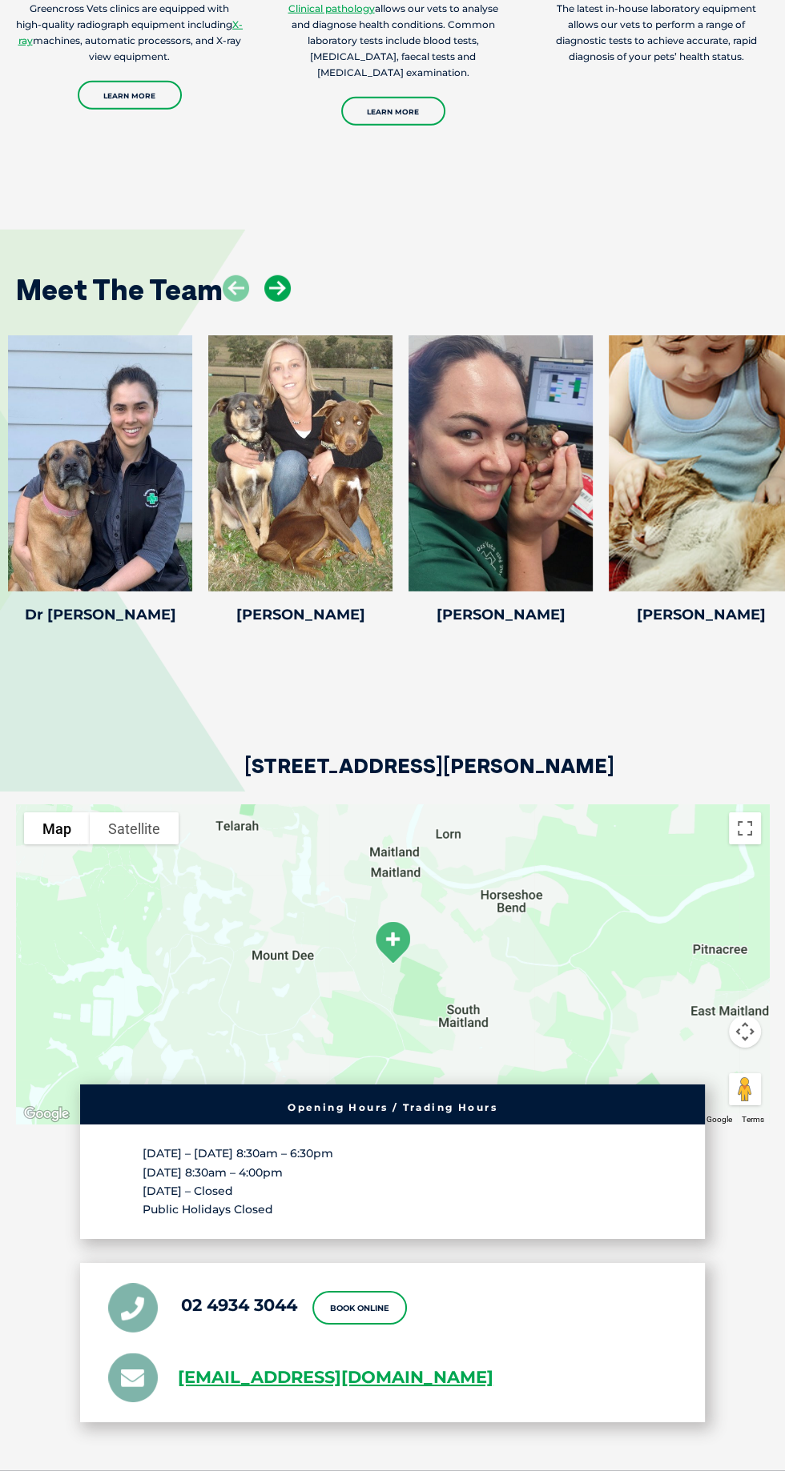
scroll to position [2912, 0]
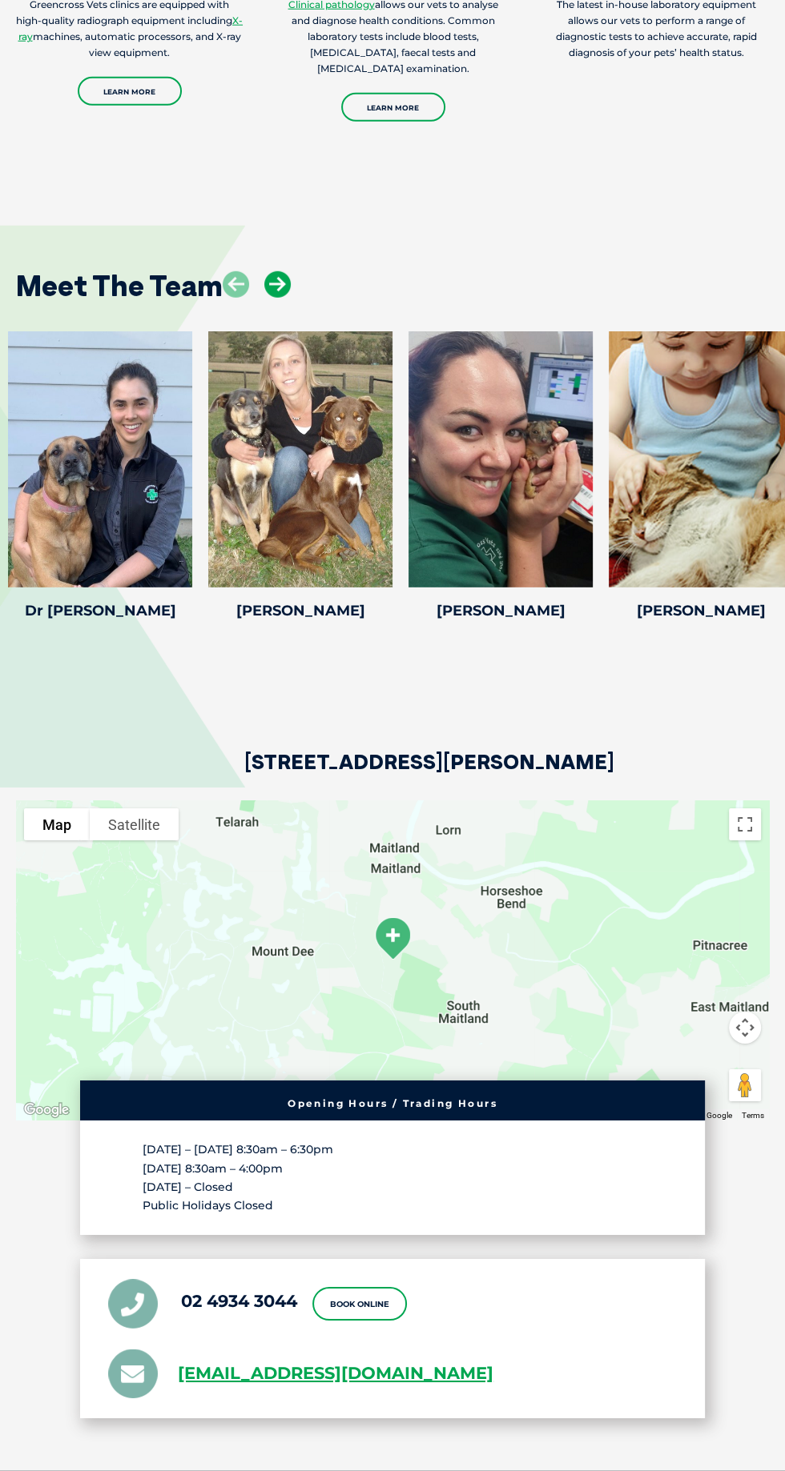
click at [277, 298] on icon at bounding box center [277, 284] width 26 height 26
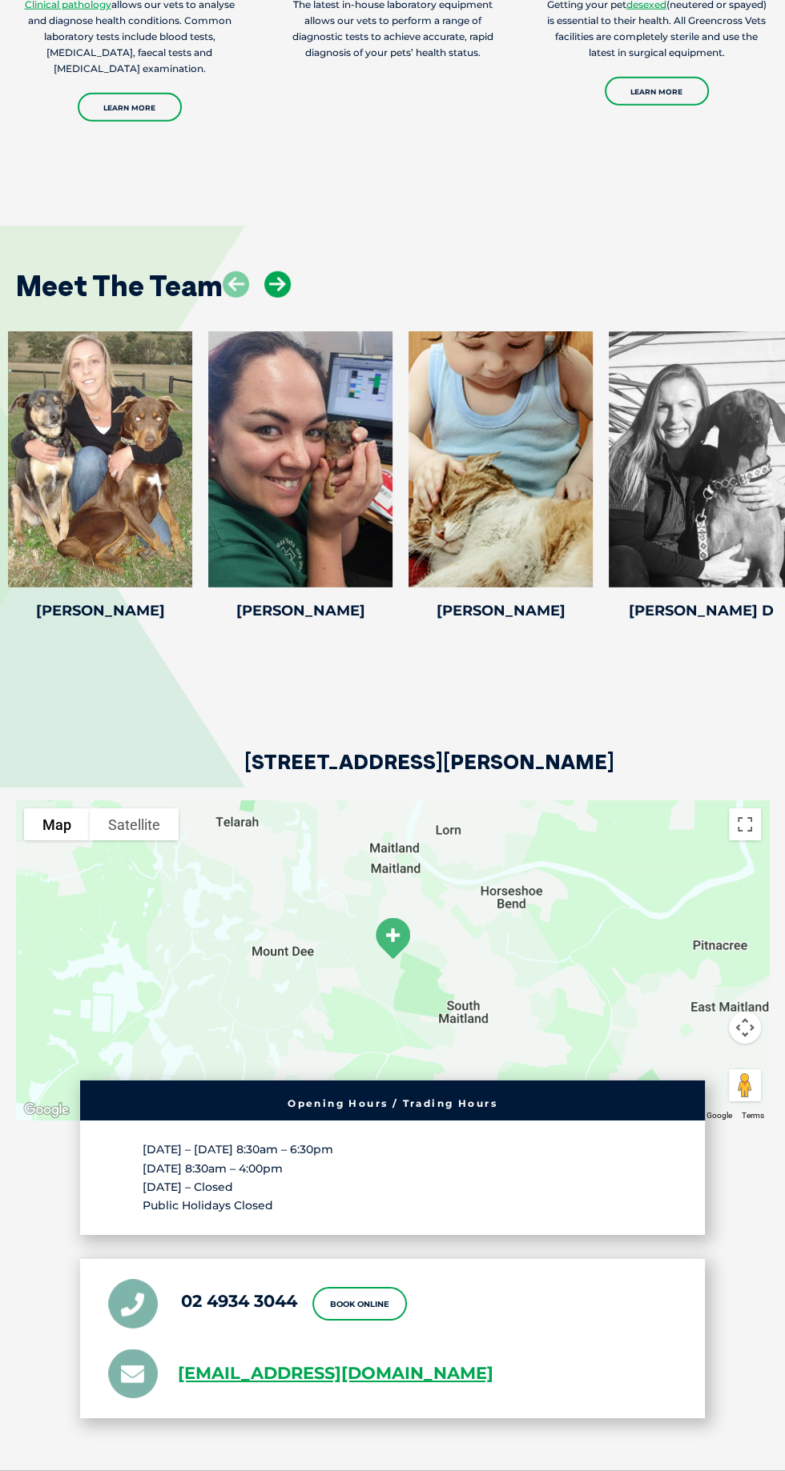
click at [265, 298] on icon at bounding box center [277, 284] width 26 height 26
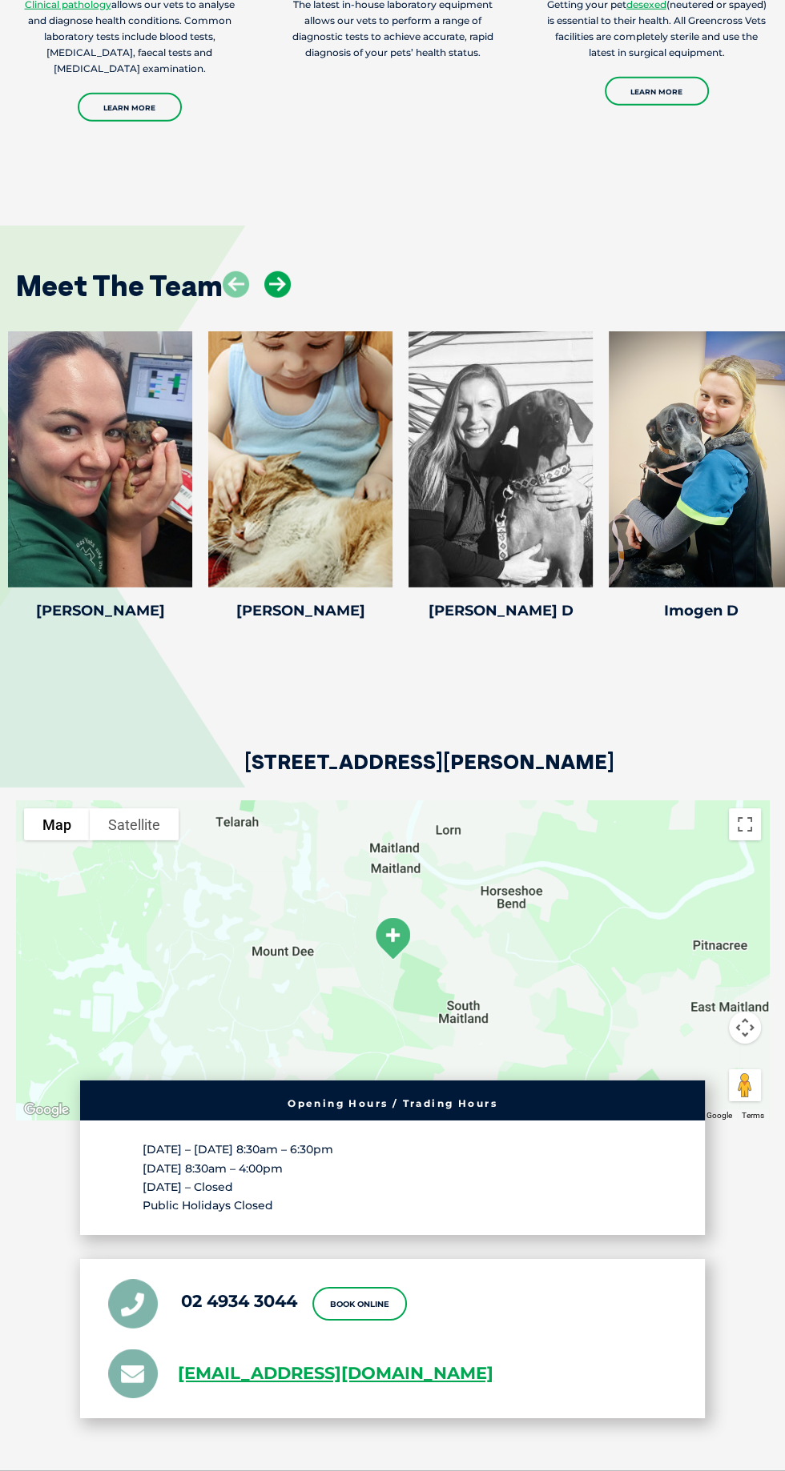
click at [276, 298] on icon at bounding box center [277, 284] width 26 height 26
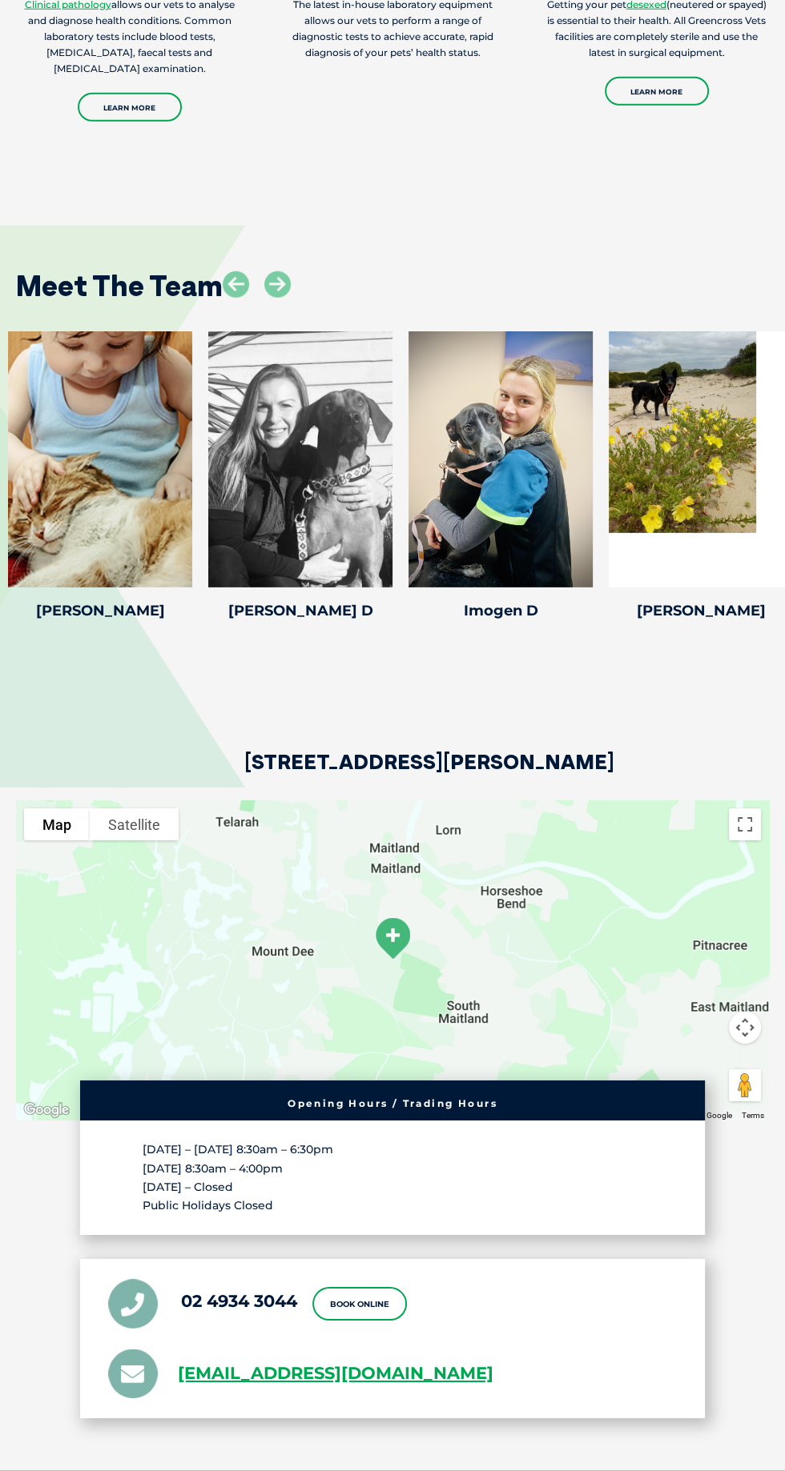
click at [275, 295] on div "Meet The Team Dr [PERSON_NAME] Dr [PERSON_NAME] Veterinary Director Dr. [PERSON…" at bounding box center [392, 442] width 785 height 528
click at [275, 302] on div "Meet The Team" at bounding box center [392, 279] width 785 height 74
click at [278, 309] on div "Meet The Team" at bounding box center [392, 279] width 785 height 74
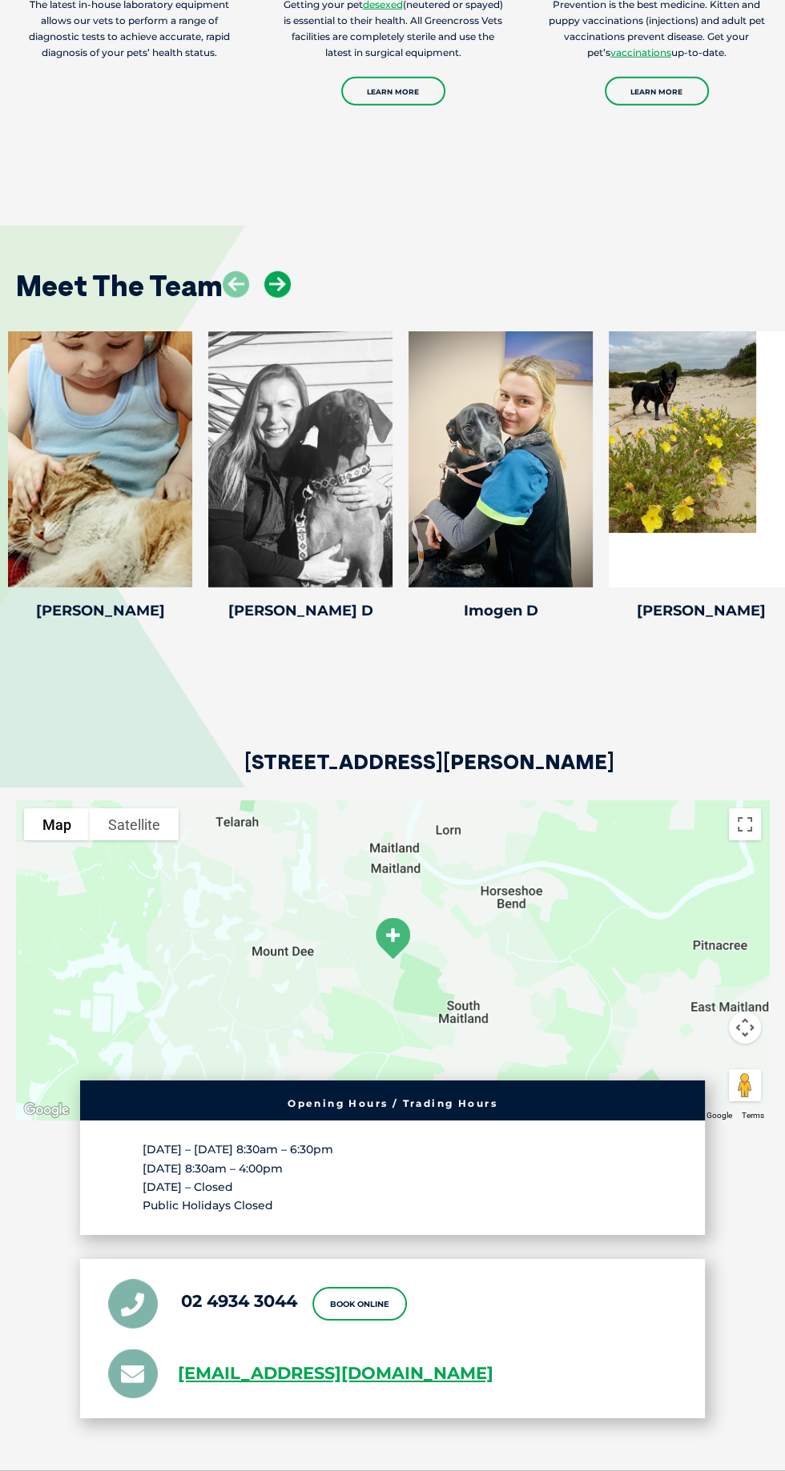
click at [277, 298] on icon at bounding box center [277, 284] width 26 height 26
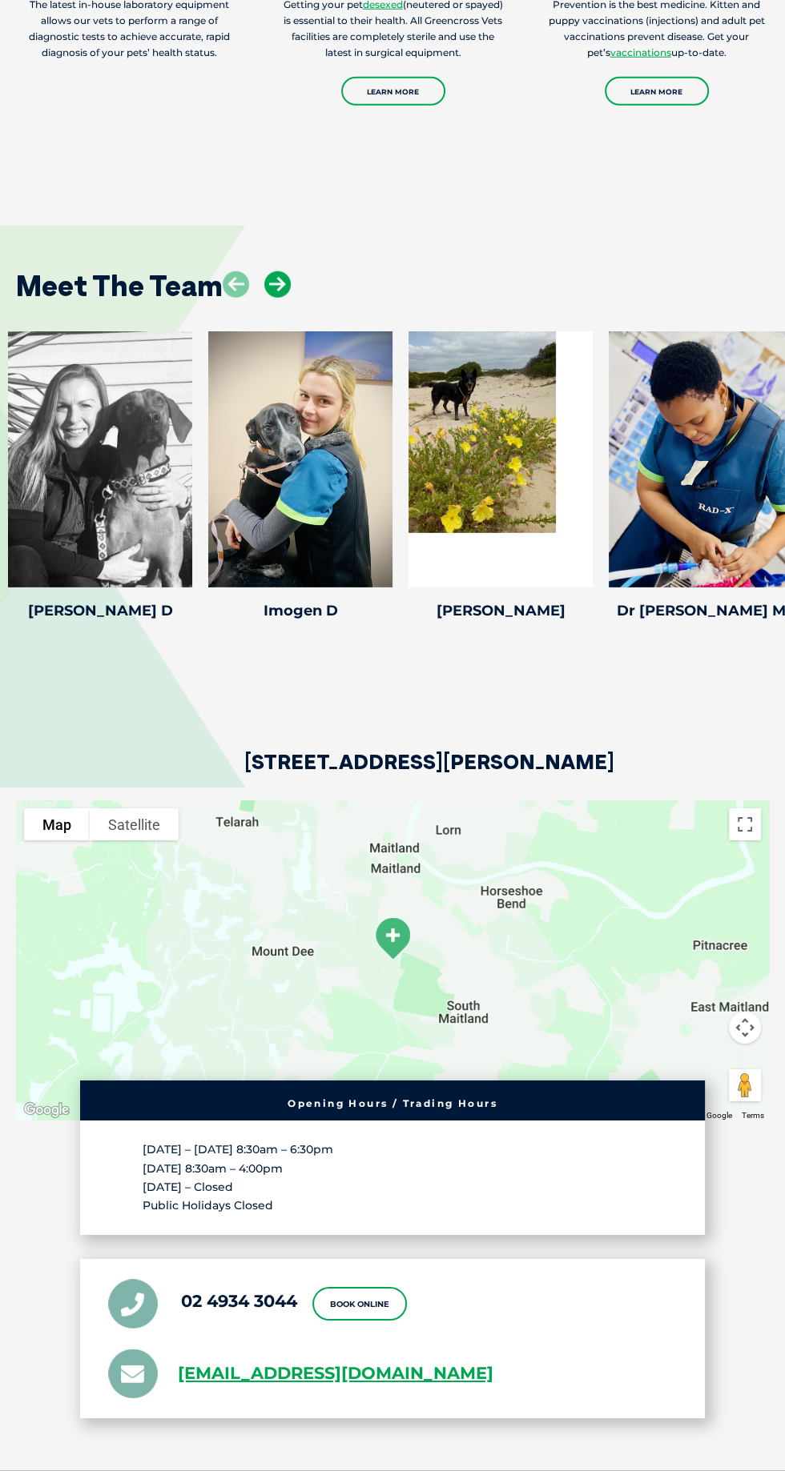
click at [280, 298] on icon at bounding box center [277, 284] width 26 height 26
click at [270, 298] on icon at bounding box center [277, 284] width 26 height 26
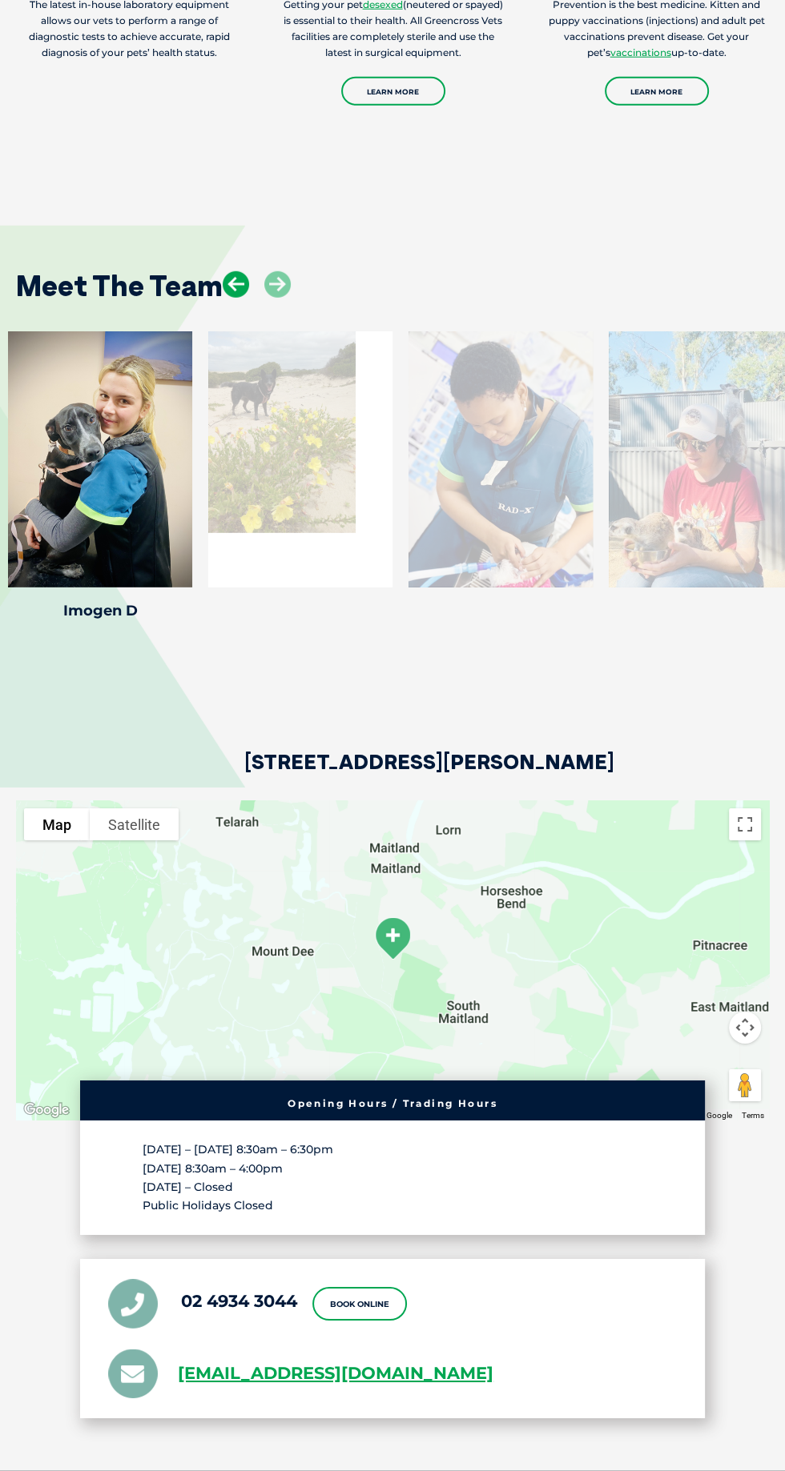
click at [240, 298] on icon at bounding box center [236, 284] width 26 height 26
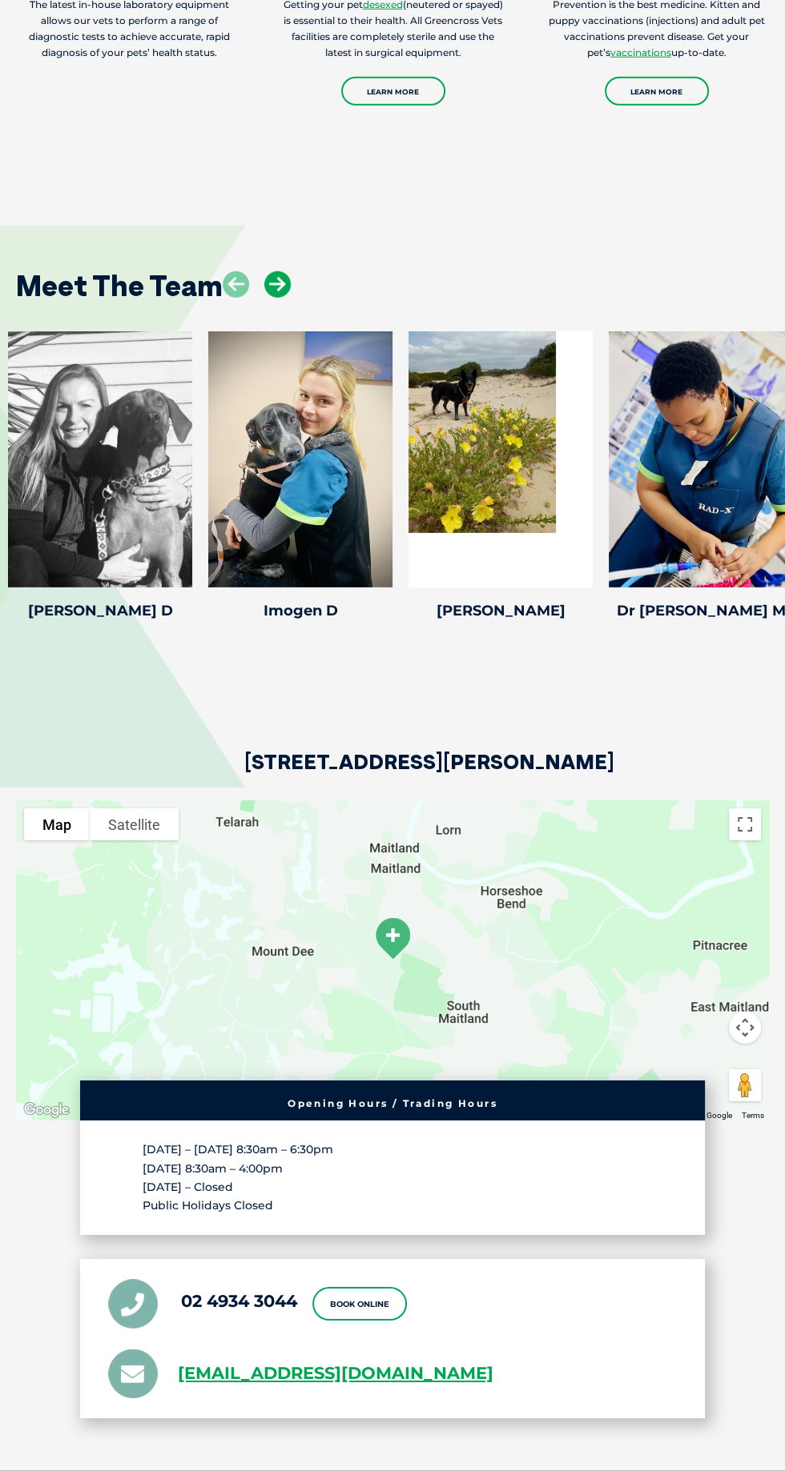
click at [266, 298] on icon at bounding box center [277, 284] width 26 height 26
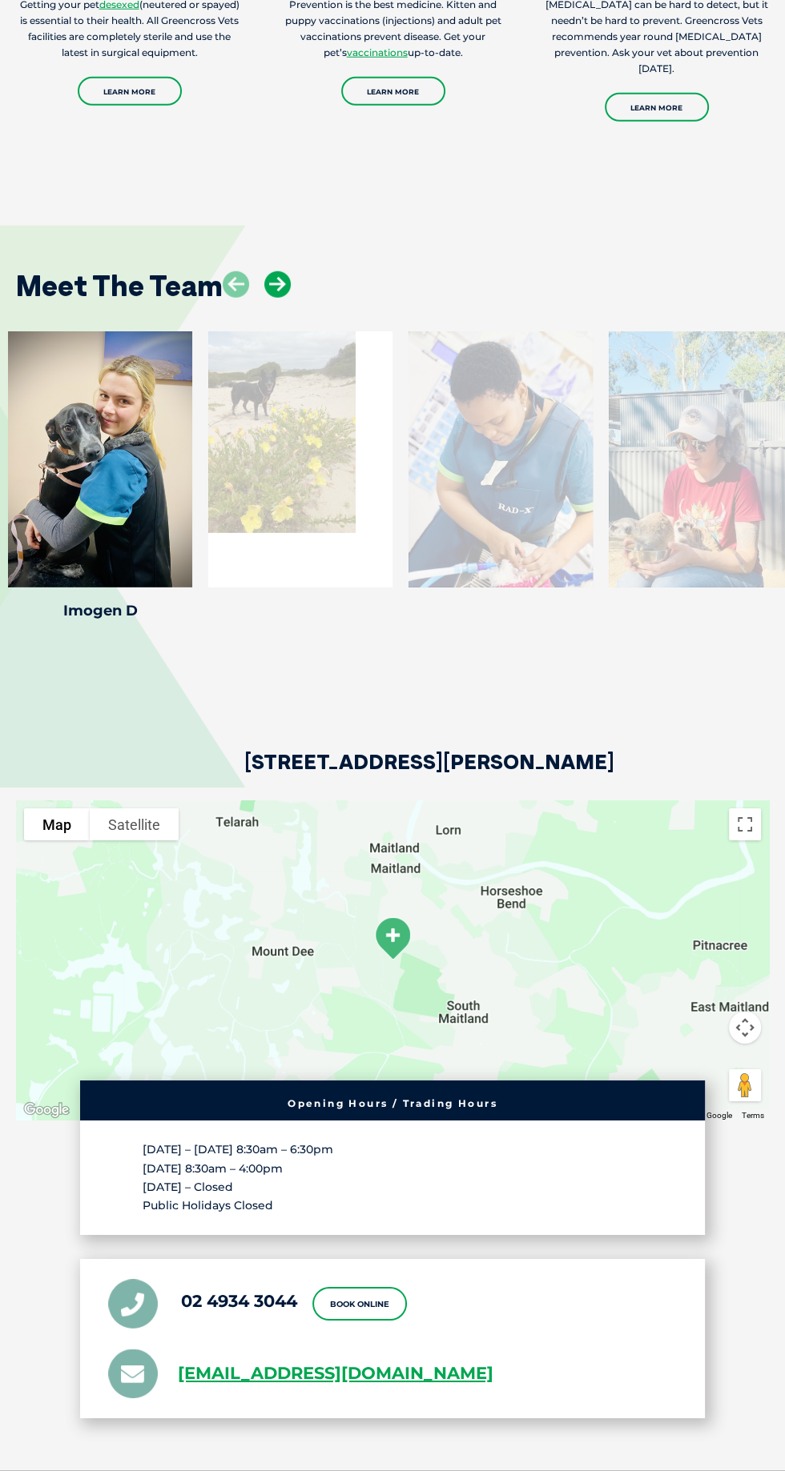
click at [275, 298] on icon at bounding box center [277, 284] width 26 height 26
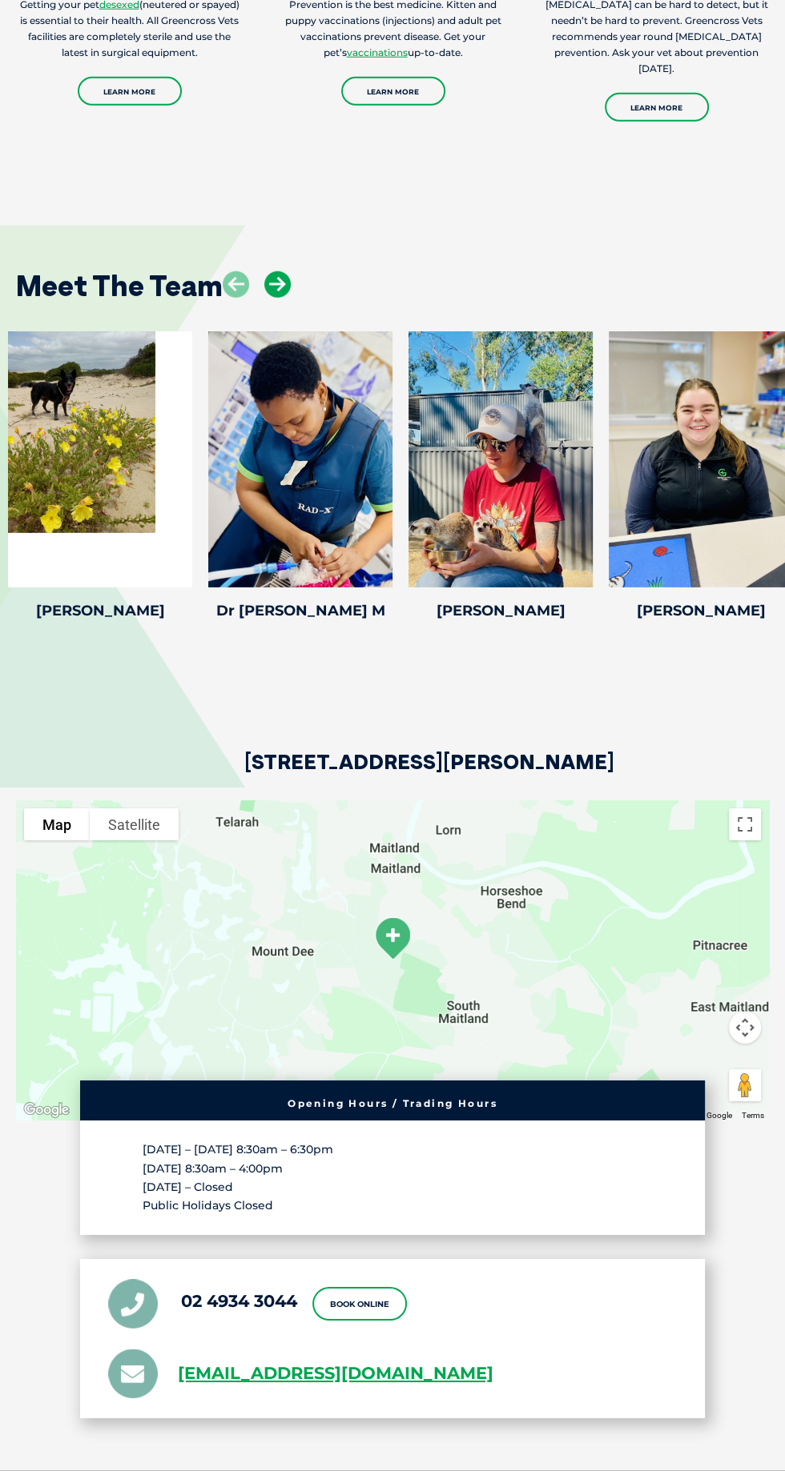
click at [279, 298] on icon at bounding box center [277, 284] width 26 height 26
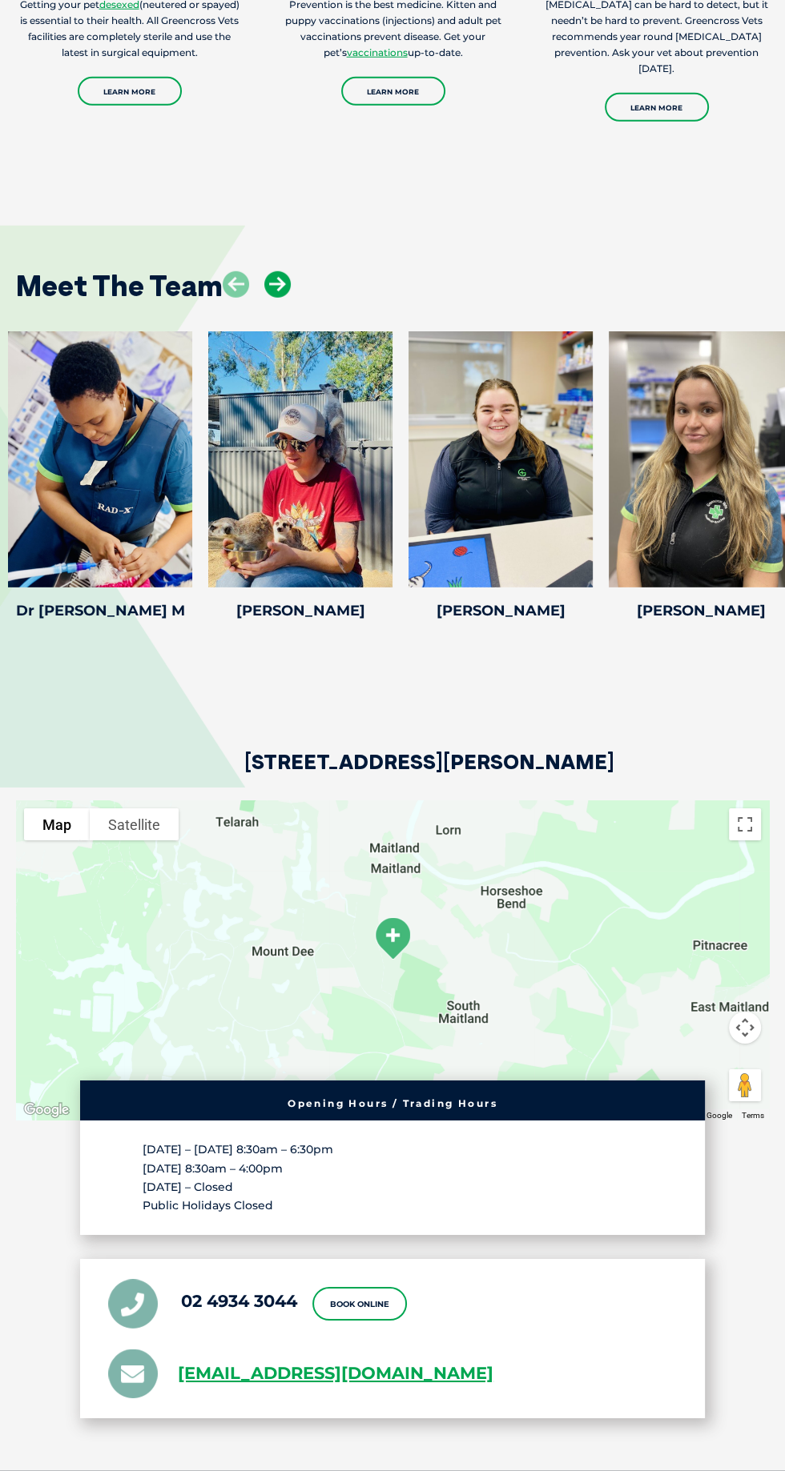
click at [277, 298] on icon at bounding box center [277, 284] width 26 height 26
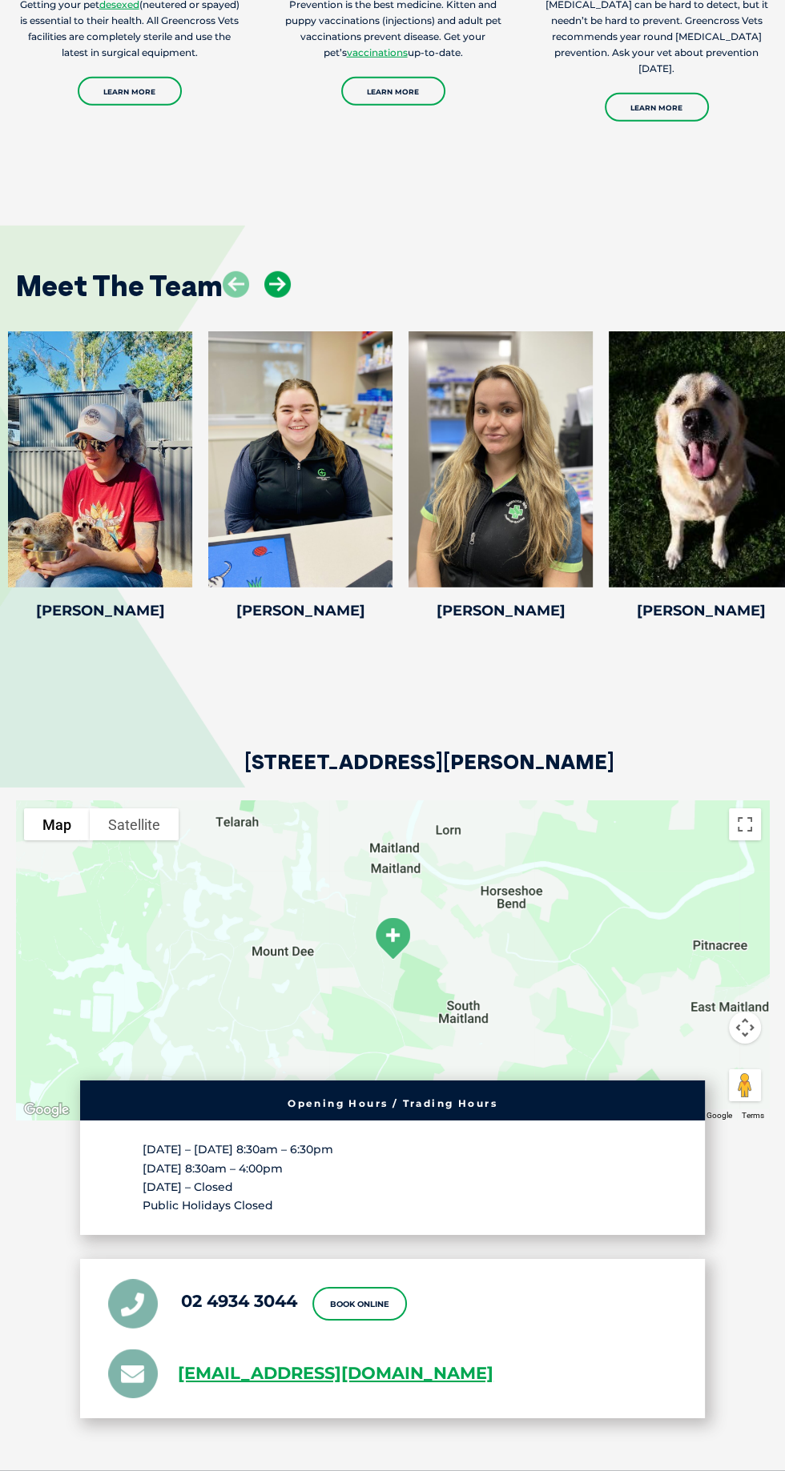
click at [278, 298] on icon at bounding box center [277, 284] width 26 height 26
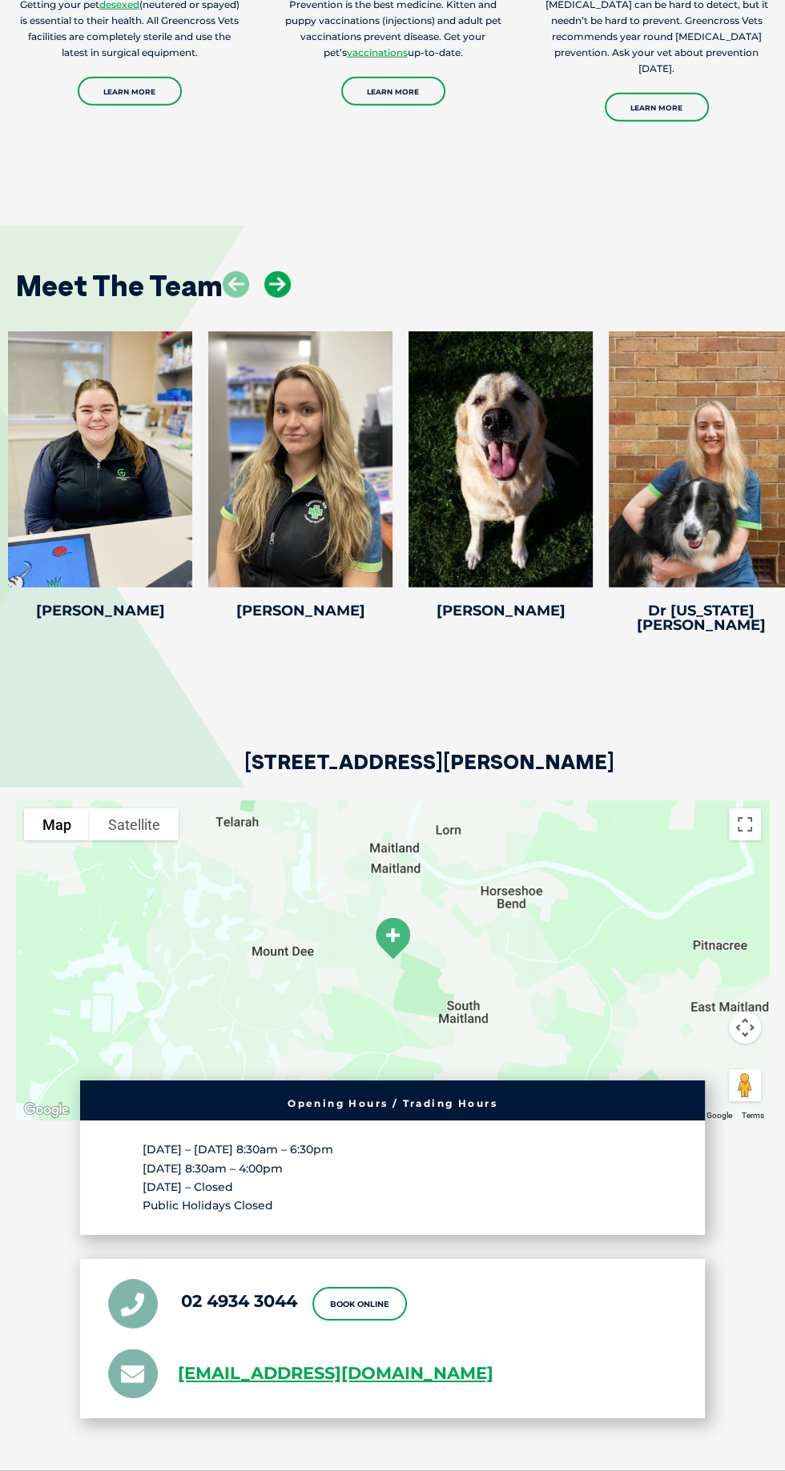
click at [271, 298] on icon at bounding box center [277, 284] width 26 height 26
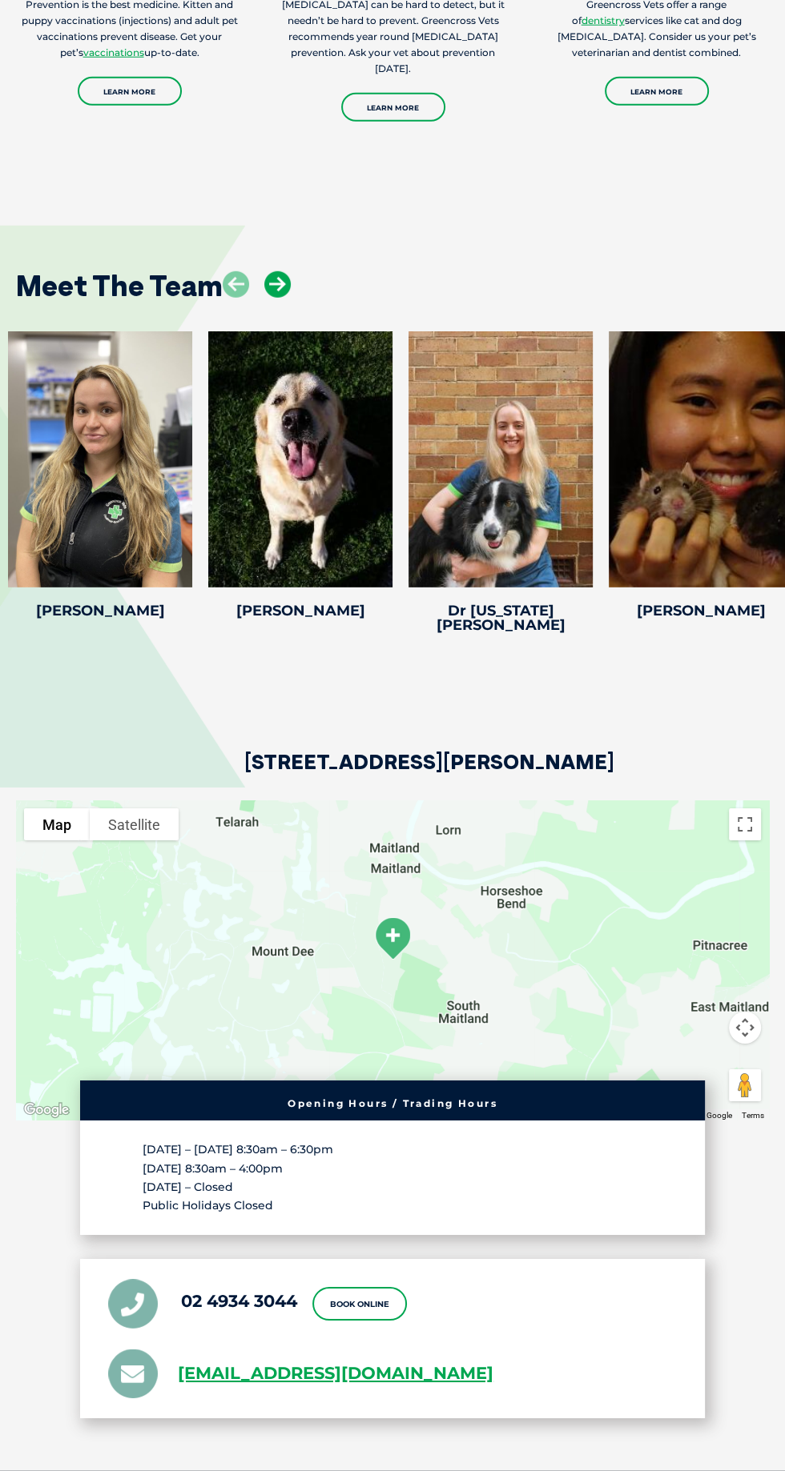
click at [277, 298] on icon at bounding box center [277, 284] width 26 height 26
click at [276, 298] on icon at bounding box center [277, 284] width 26 height 26
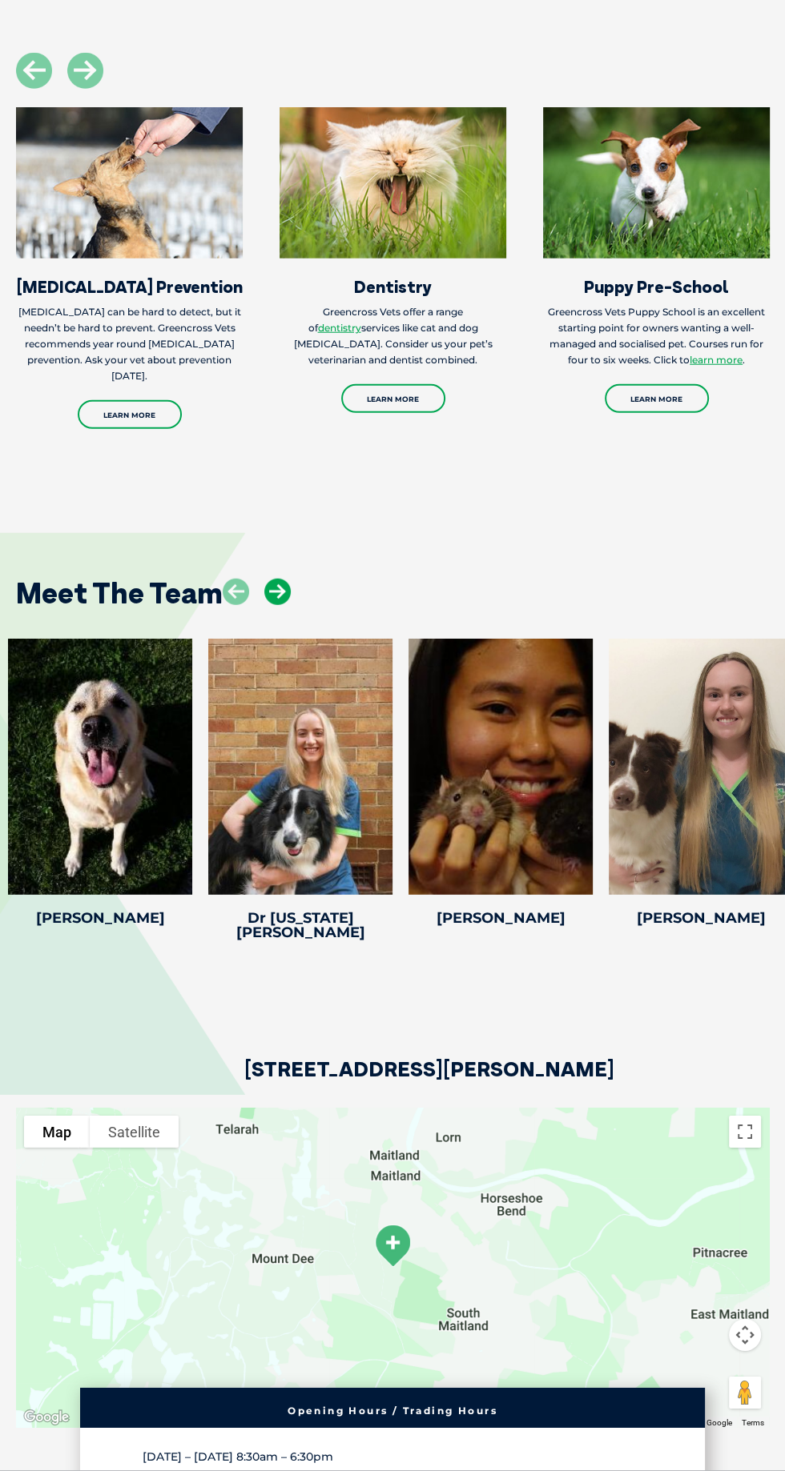
scroll to position [2651, 0]
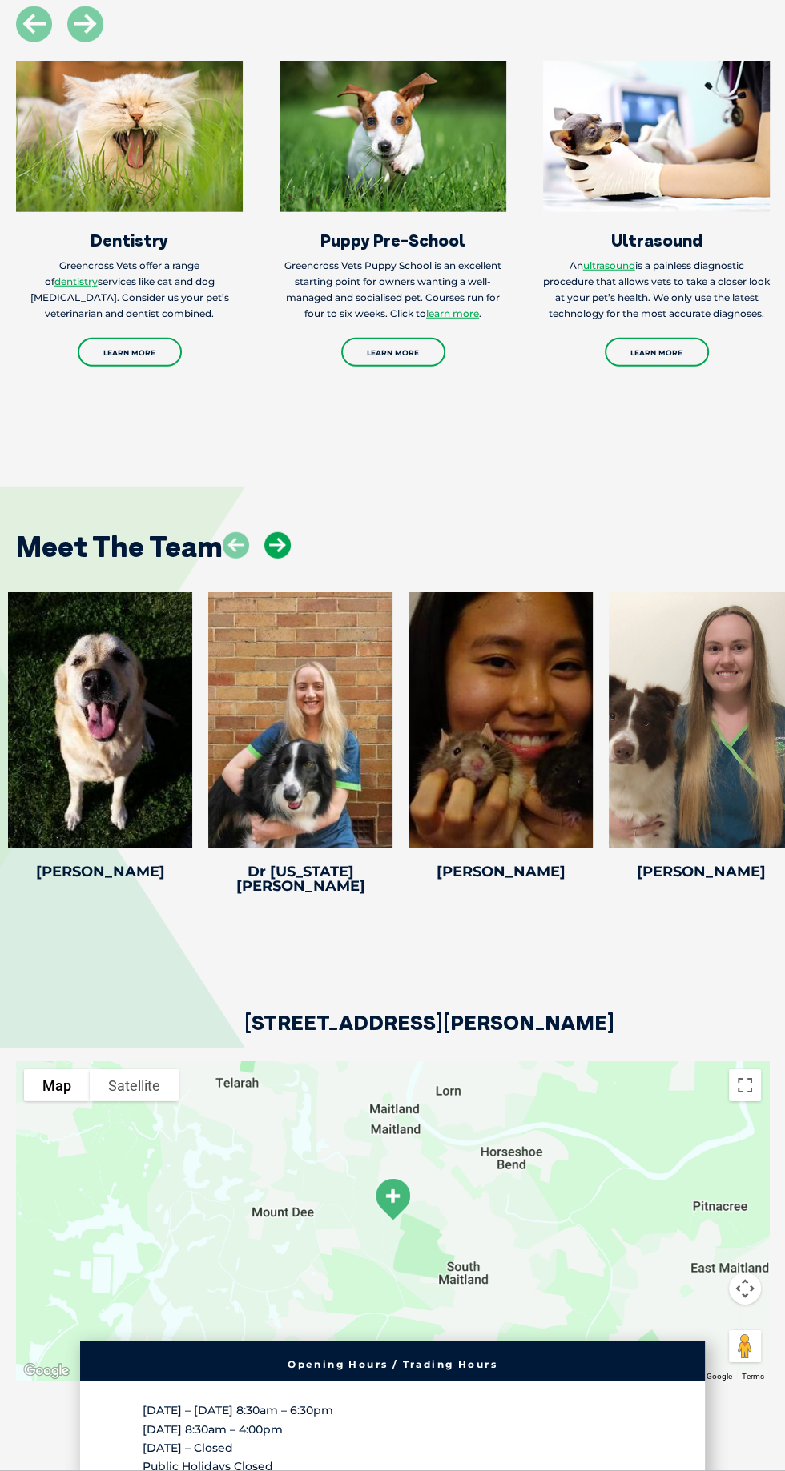
click at [281, 559] on icon at bounding box center [277, 545] width 26 height 26
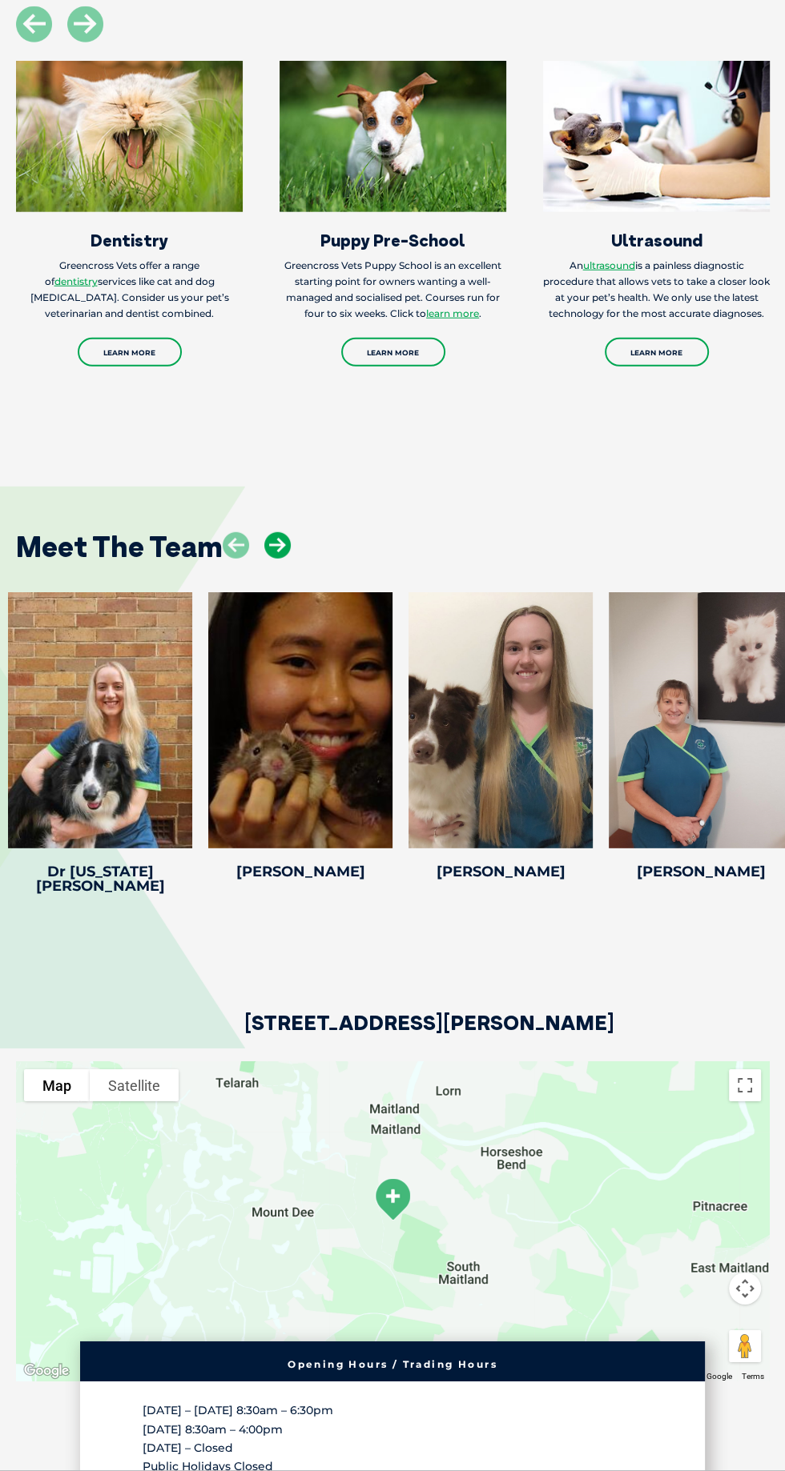
click at [282, 559] on icon at bounding box center [277, 545] width 26 height 26
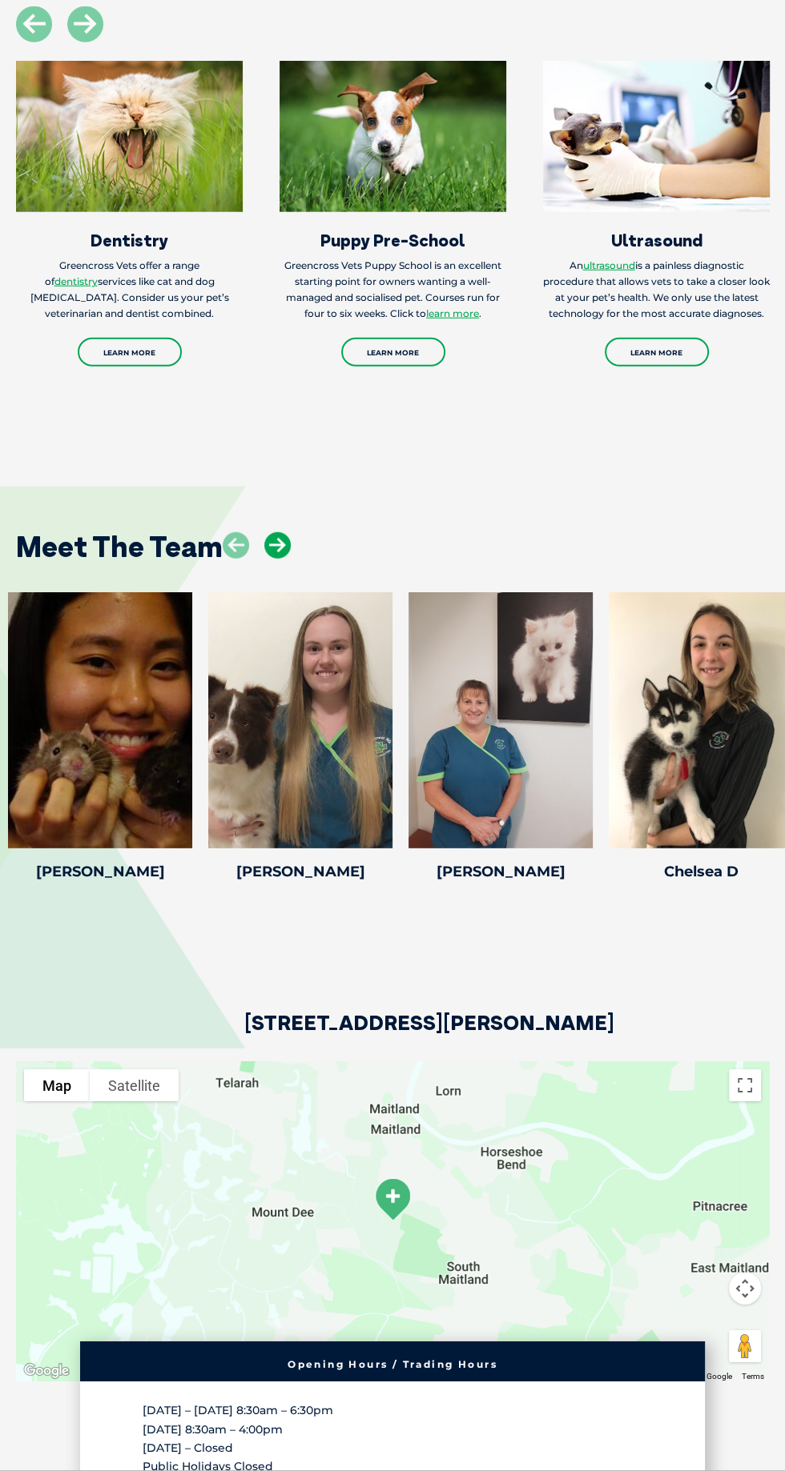
click at [277, 559] on icon at bounding box center [277, 545] width 26 height 26
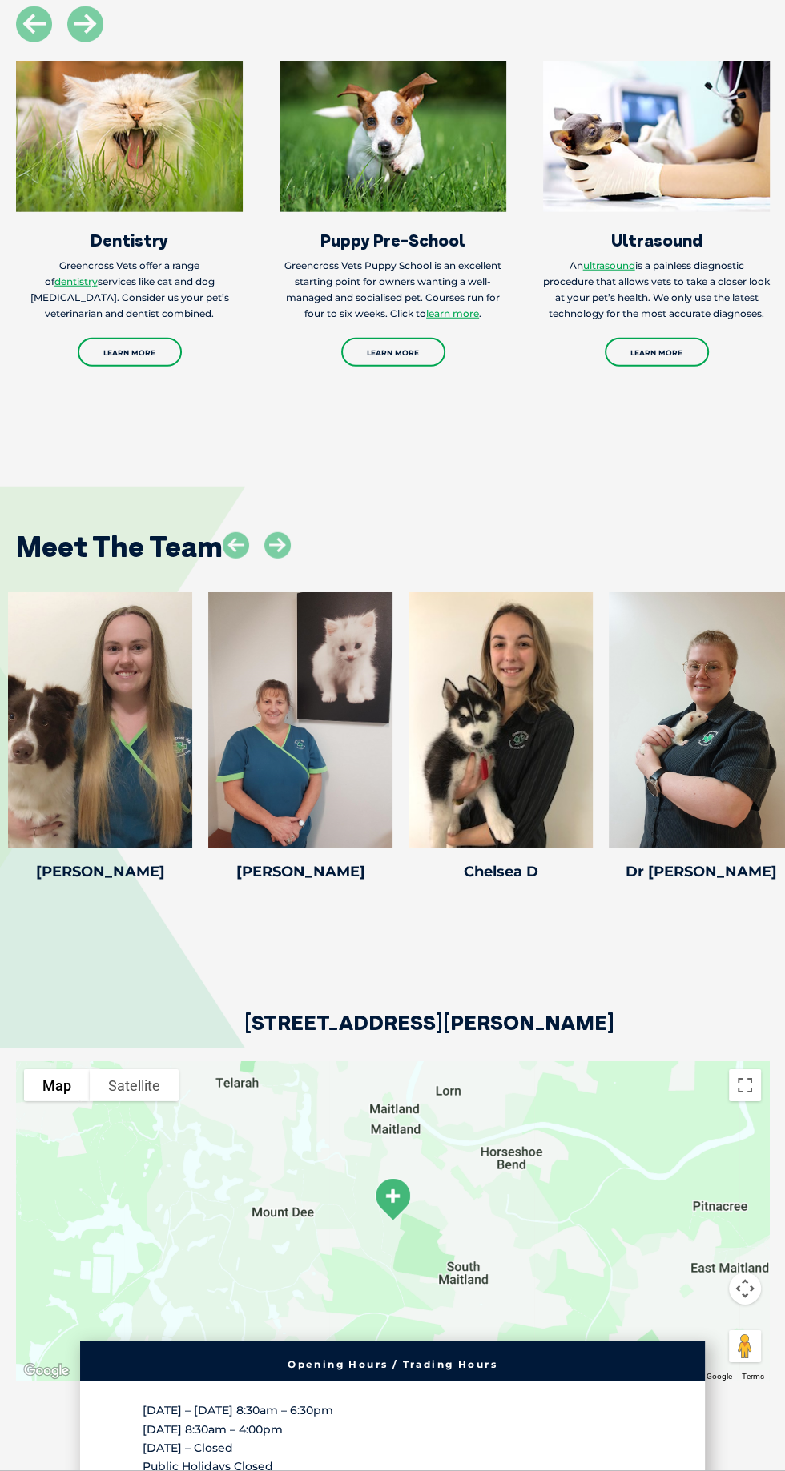
click at [266, 563] on div "Meet The Team" at bounding box center [392, 540] width 785 height 74
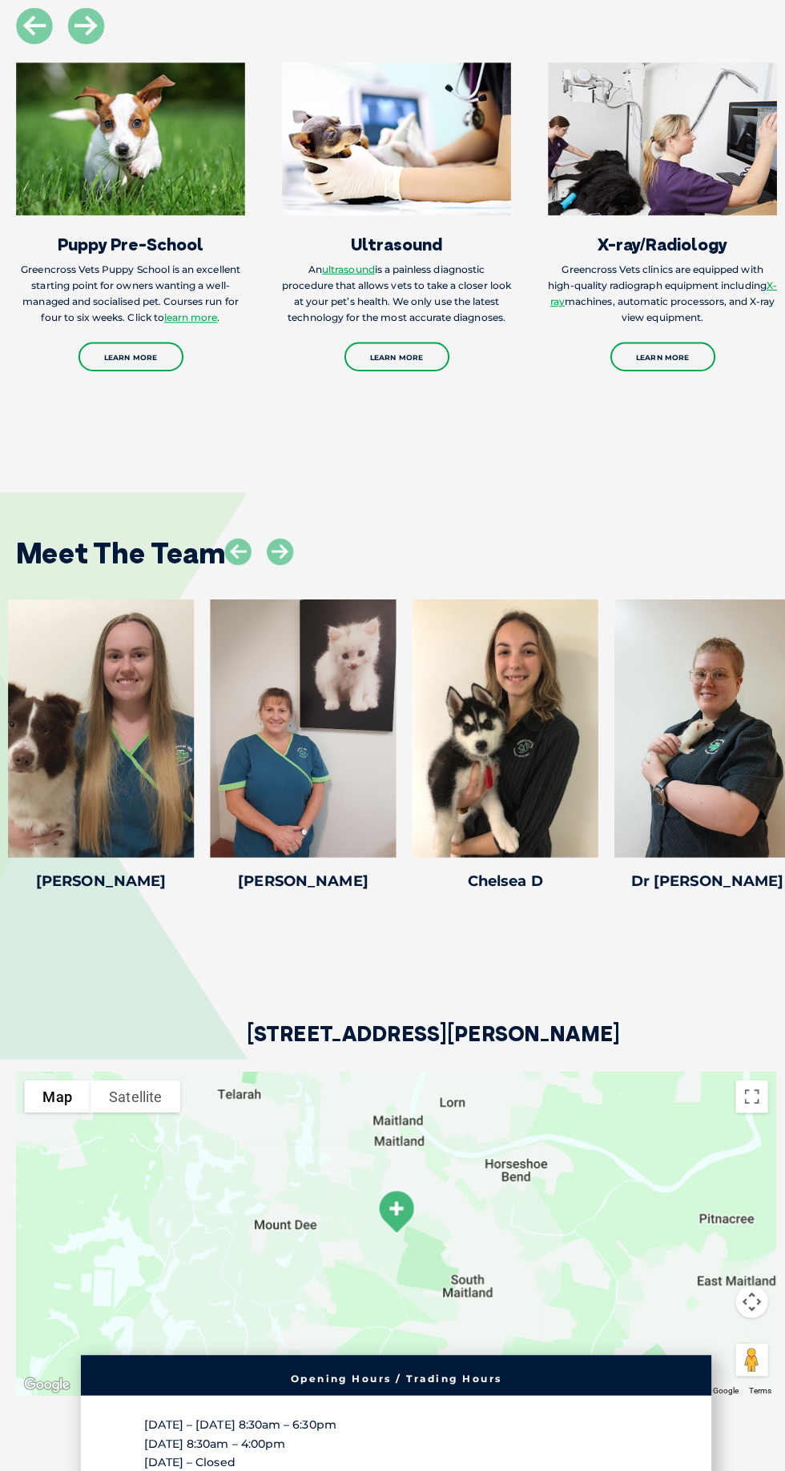
scroll to position [2637, 0]
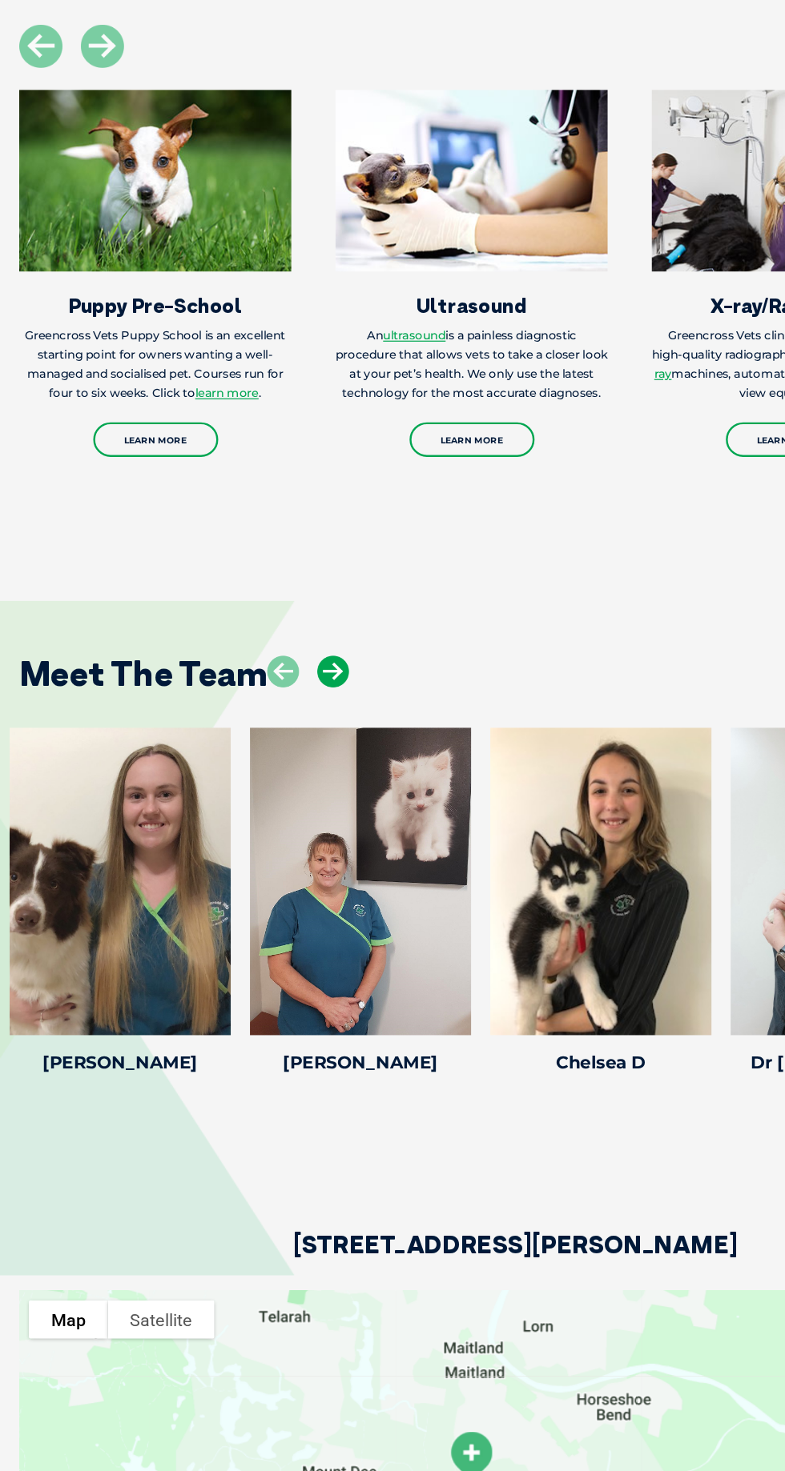
click at [283, 573] on icon at bounding box center [277, 560] width 26 height 26
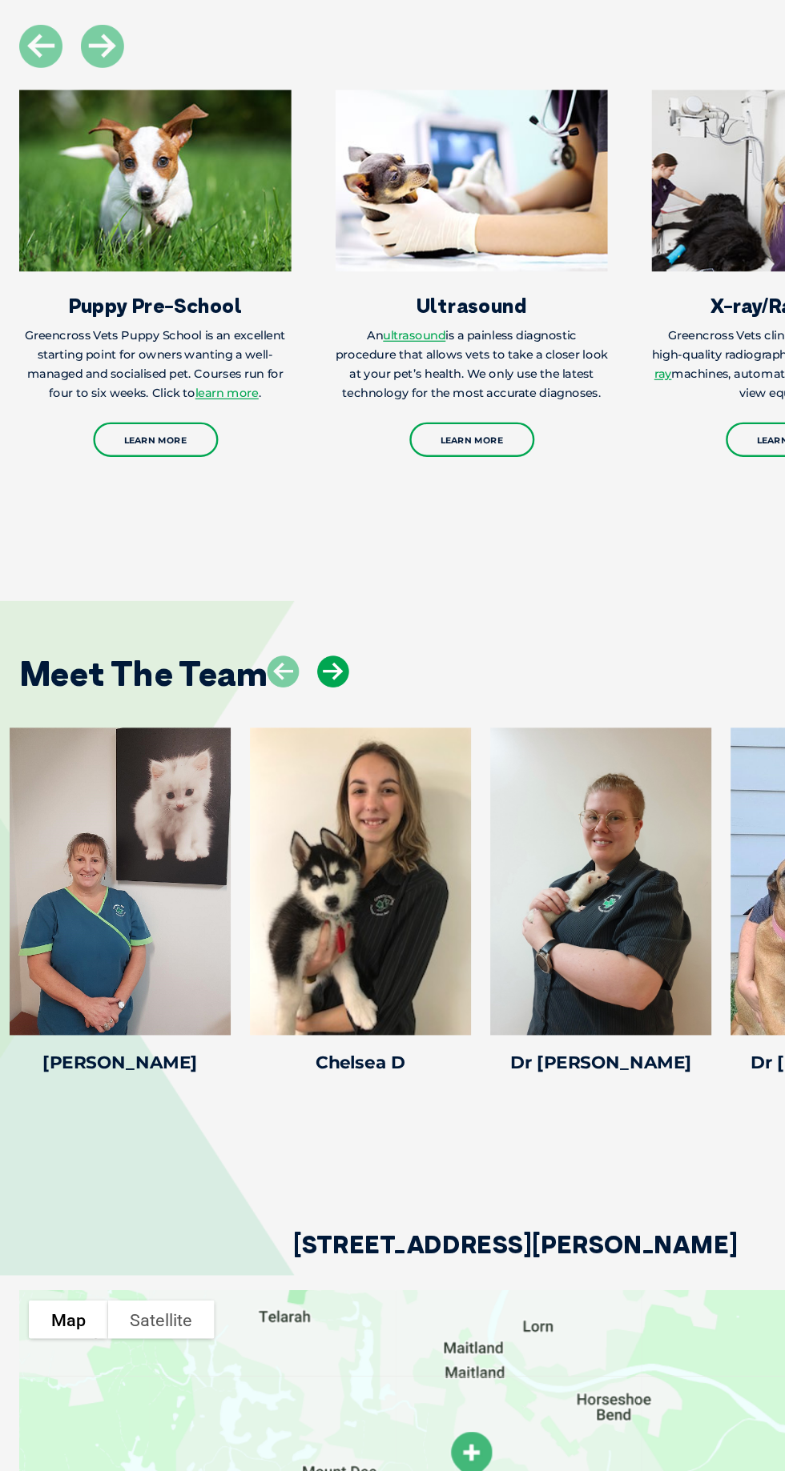
click at [290, 573] on icon at bounding box center [277, 560] width 26 height 26
click at [277, 573] on icon at bounding box center [277, 560] width 26 height 26
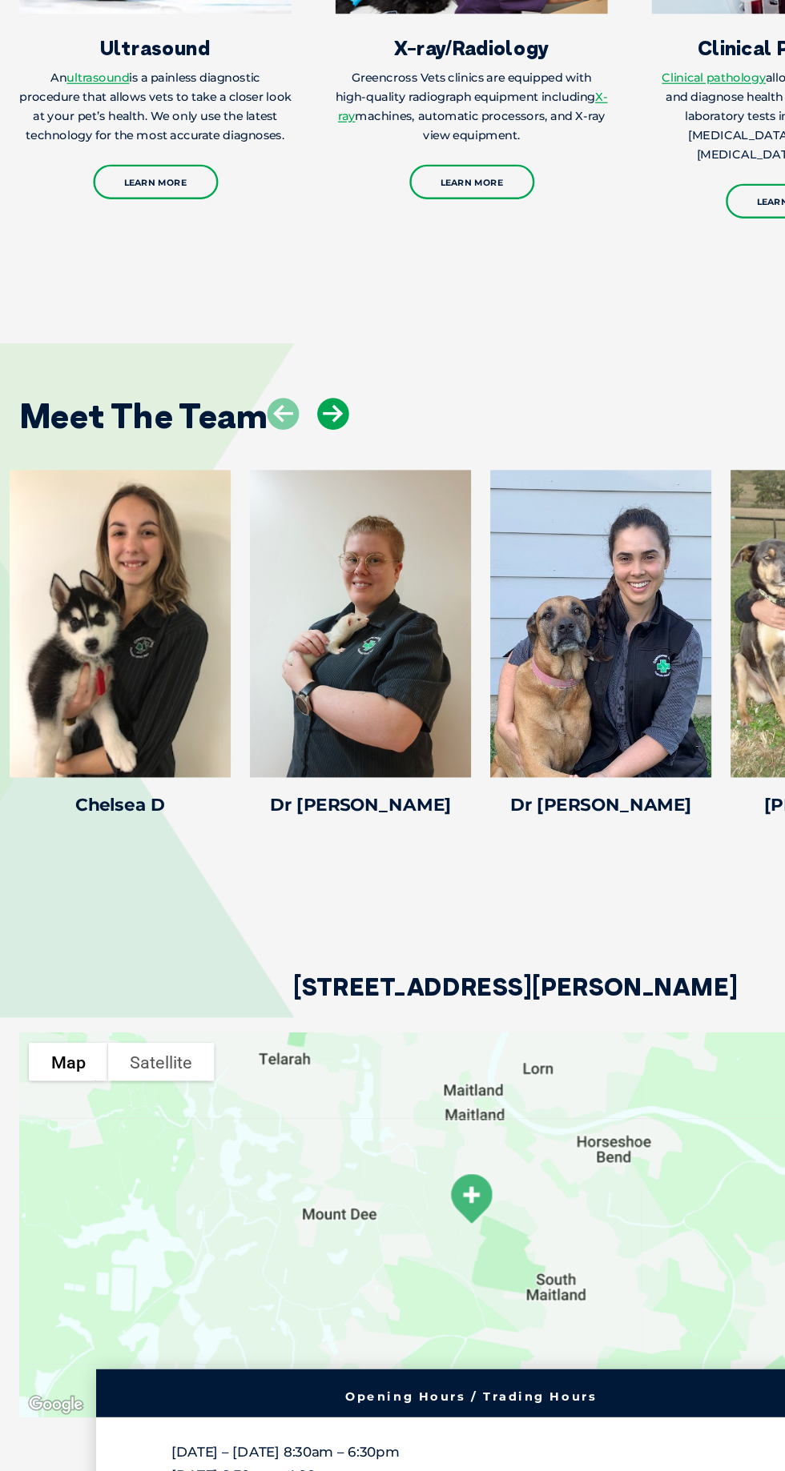
scroll to position [2635, 0]
